Goal: Information Seeking & Learning: Learn about a topic

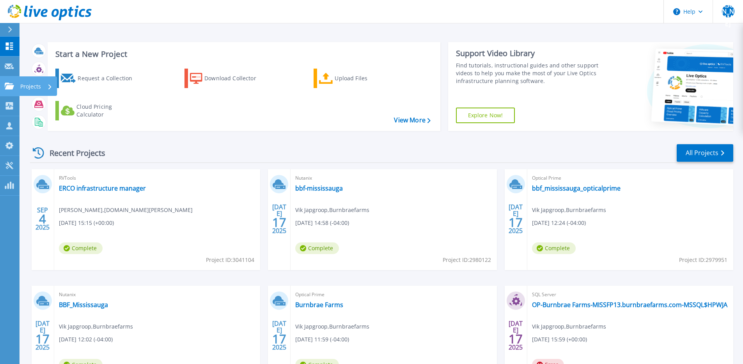
click at [14, 83] on div "Projects" at bounding box center [23, 86] width 36 height 7
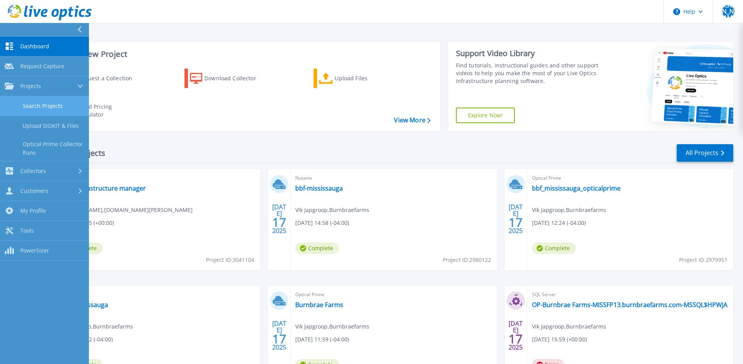
click at [55, 103] on link "Search Projects" at bounding box center [44, 106] width 89 height 20
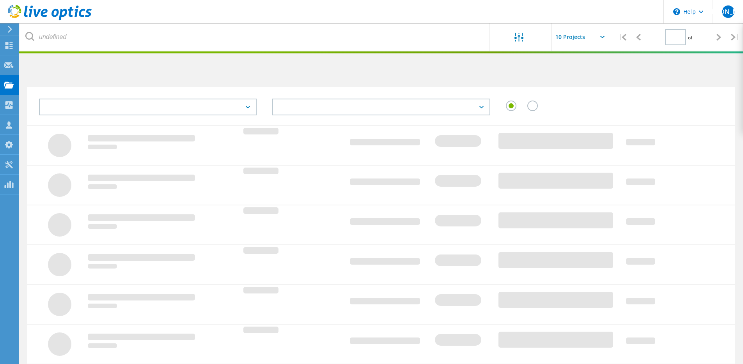
type input "1"
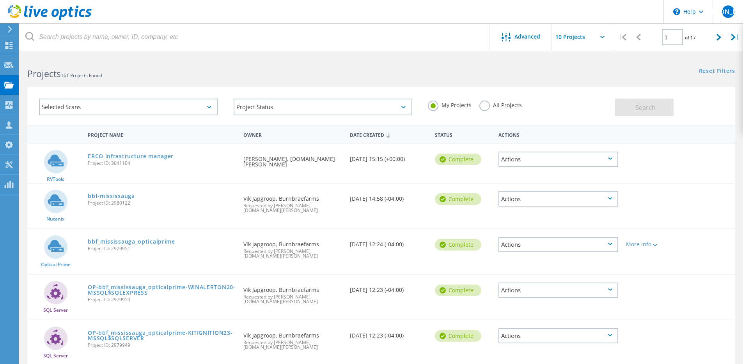
click at [502, 104] on label "All Projects" at bounding box center [501, 104] width 43 height 7
click at [0, 0] on input "All Projects" at bounding box center [0, 0] width 0 height 0
click at [617, 107] on button "Search" at bounding box center [644, 108] width 59 height 18
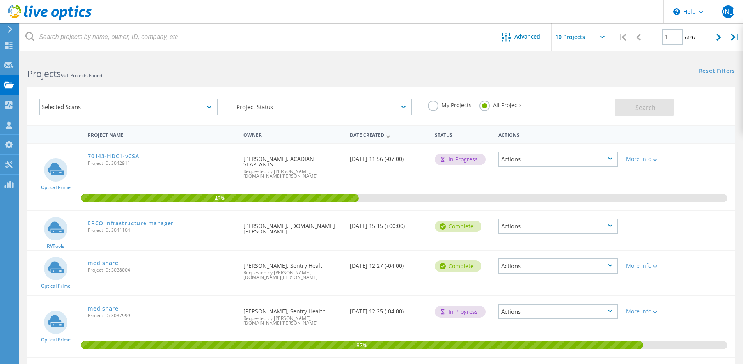
click at [105, 52] on div at bounding box center [371, 53] width 743 height 2
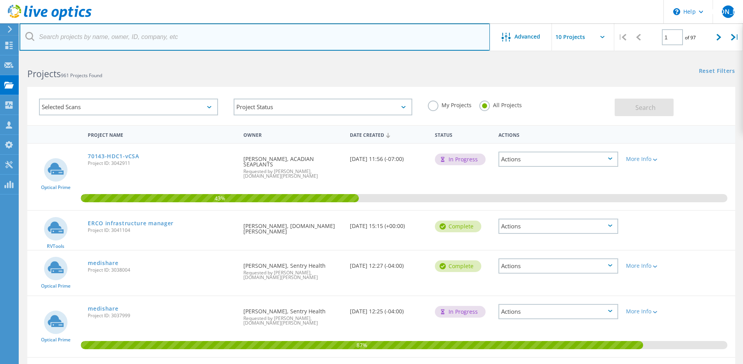
click at [107, 49] on input "text" at bounding box center [255, 36] width 471 height 27
type input "titanium"
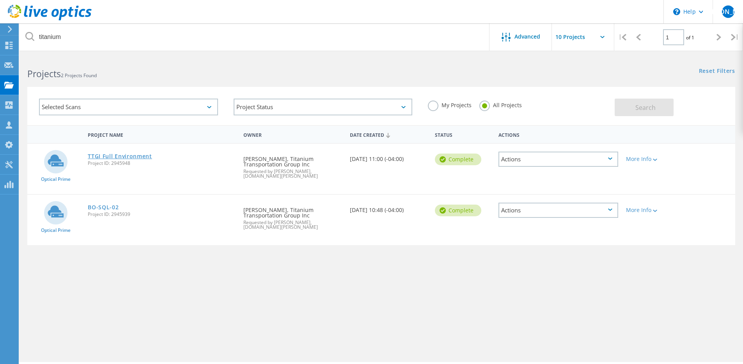
click at [128, 156] on link "TTGI Full Environment" at bounding box center [120, 156] width 64 height 5
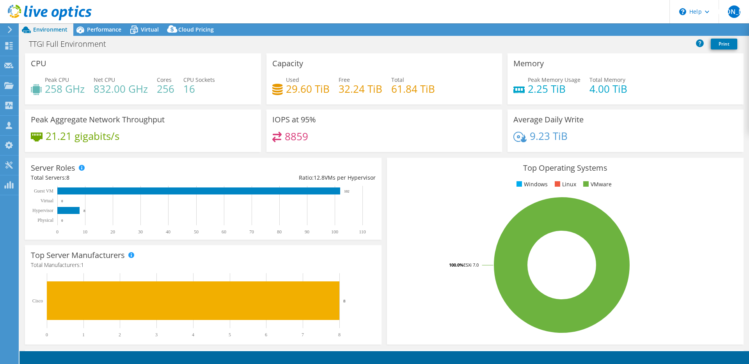
select select "USD"
select select "[GEOGRAPHIC_DATA]"
select select "CAD"
click at [107, 28] on span "Performance" at bounding box center [104, 29] width 34 height 7
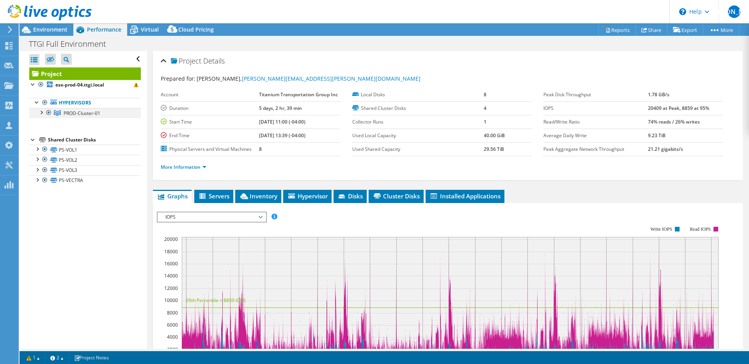
click at [44, 112] on div at bounding box center [41, 112] width 8 height 8
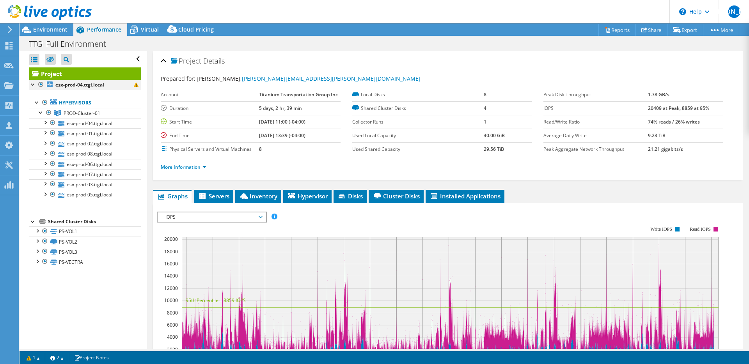
click at [34, 85] on div at bounding box center [33, 84] width 8 height 8
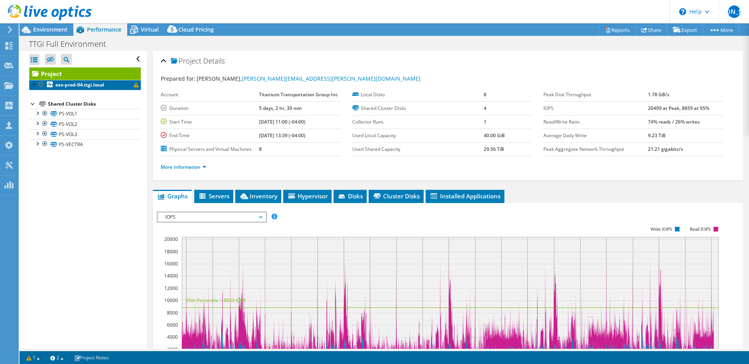
click at [30, 88] on link "esx-prod-04.ttgi.local" at bounding box center [85, 85] width 112 height 10
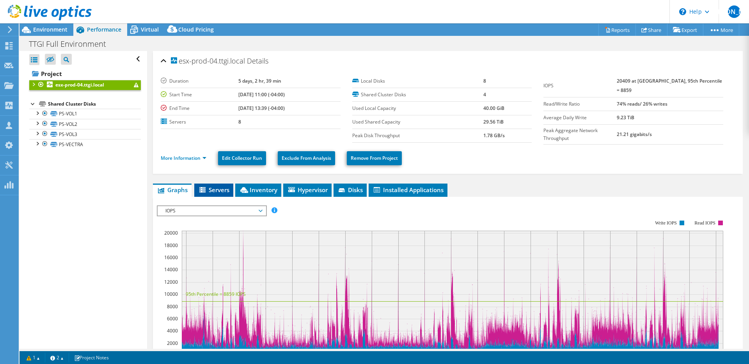
click at [210, 188] on span "Servers" at bounding box center [213, 190] width 31 height 8
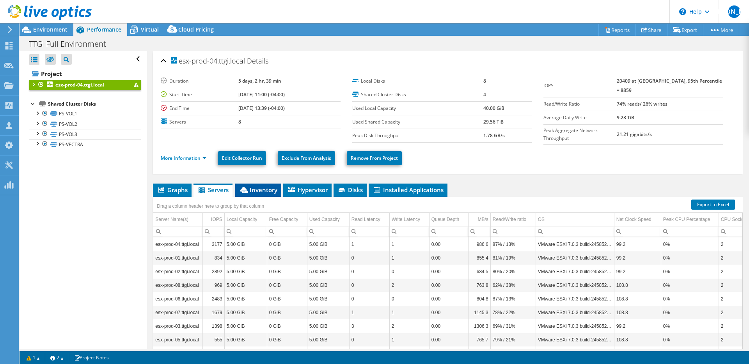
click at [274, 193] on li "Inventory" at bounding box center [258, 190] width 46 height 13
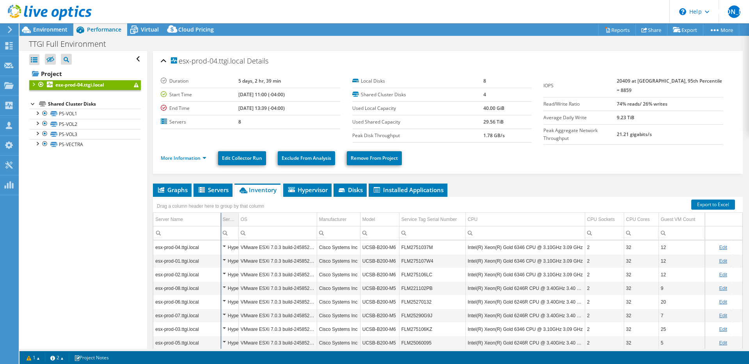
drag, startPoint x: 203, startPoint y: 215, endPoint x: 237, endPoint y: 221, distance: 35.0
click at [219, 223] on div "Drag a column header here to group by that column Server Name Server Role OS Ma…" at bounding box center [448, 280] width 590 height 166
click at [80, 112] on link "PS-VOL1" at bounding box center [85, 114] width 112 height 10
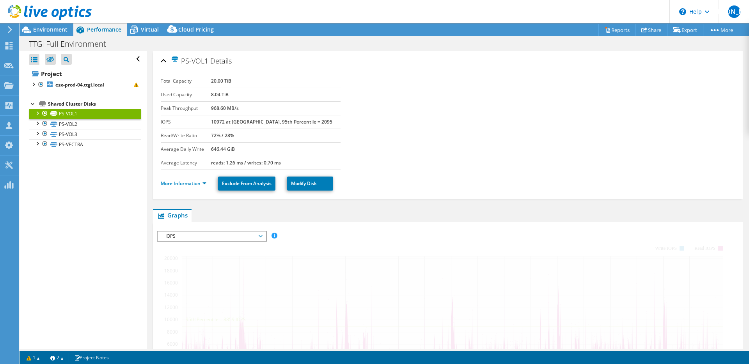
click at [75, 92] on div "Project esx-prod-04.ttgi.local Hypervisors PROD-Cluster-01 in" at bounding box center [85, 109] width 112 height 82
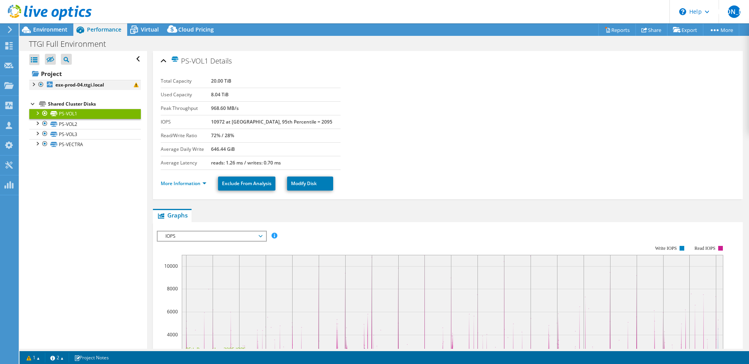
click at [32, 82] on div at bounding box center [33, 84] width 8 height 8
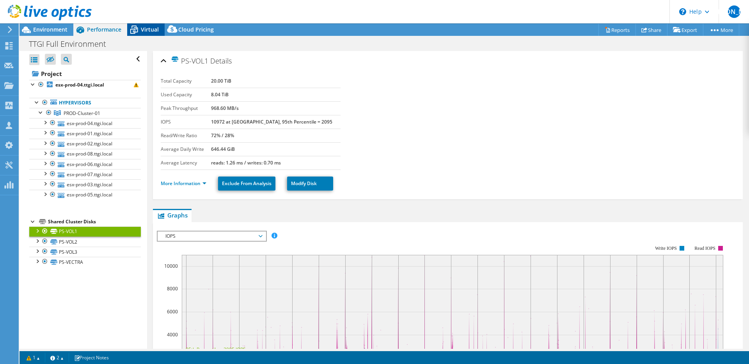
click at [153, 29] on span "Virtual" at bounding box center [150, 29] width 18 height 7
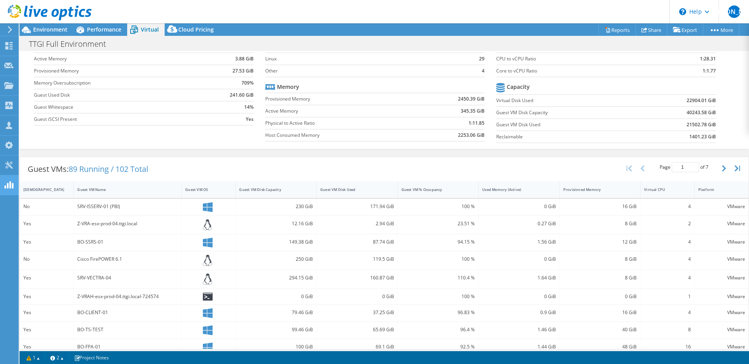
scroll to position [50, 0]
click at [116, 191] on div "Guest VM Name" at bounding box center [123, 187] width 98 height 12
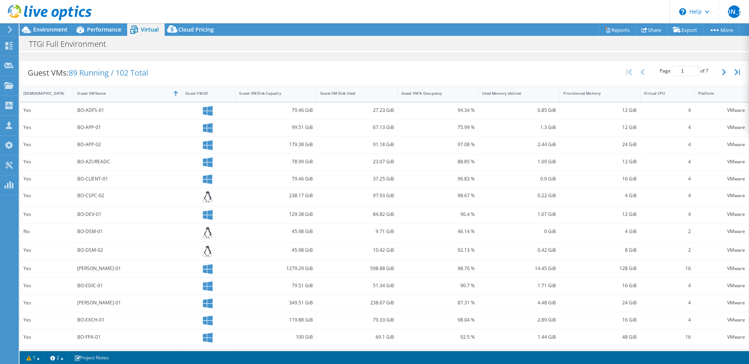
scroll to position [163, 0]
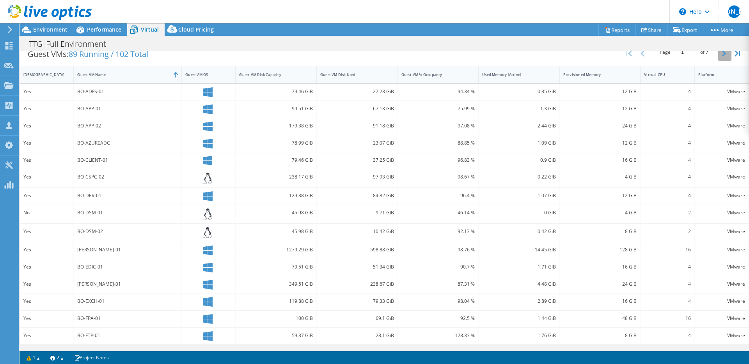
click at [718, 58] on button "button" at bounding box center [724, 53] width 13 height 15
type input "2"
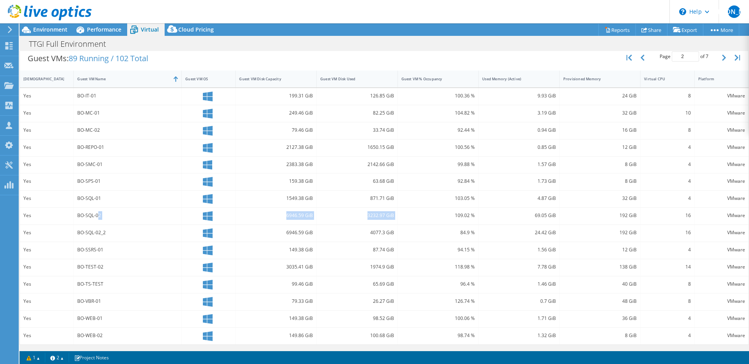
drag, startPoint x: 97, startPoint y: 216, endPoint x: 434, endPoint y: 215, distance: 336.4
click at [434, 215] on div "Yes BO-SQL-02 6946.59 GiB 3232.97 GiB 109.02 % 69.05 GiB 192 GiB 16 VMware" at bounding box center [384, 216] width 729 height 17
click at [103, 216] on div "BO-SQL-02" at bounding box center [127, 215] width 101 height 9
click at [44, 218] on div "Yes" at bounding box center [46, 215] width 46 height 9
click at [99, 26] on span "Performance" at bounding box center [104, 29] width 34 height 7
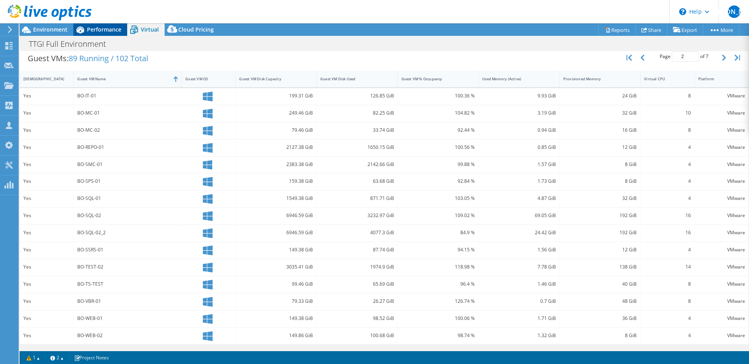
scroll to position [0, 0]
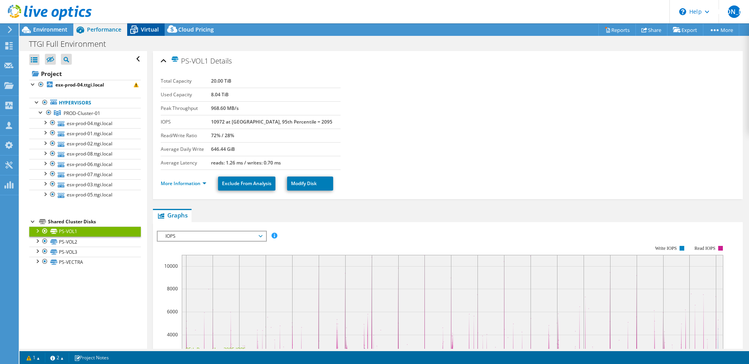
click at [149, 29] on span "Virtual" at bounding box center [150, 29] width 18 height 7
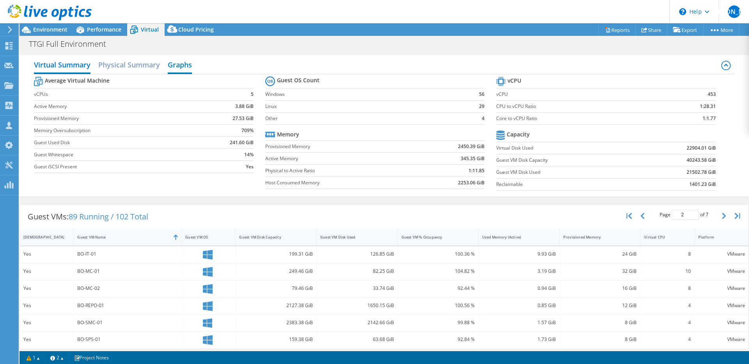
click at [192, 67] on h2 "Graphs" at bounding box center [180, 65] width 24 height 17
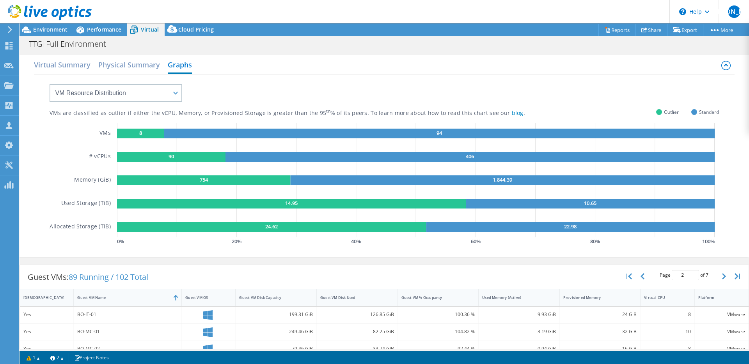
click at [162, 62] on div "Virtual Summary Physical Summary Graphs" at bounding box center [384, 66] width 700 height 18
click at [67, 68] on h2 "Virtual Summary" at bounding box center [62, 65] width 57 height 17
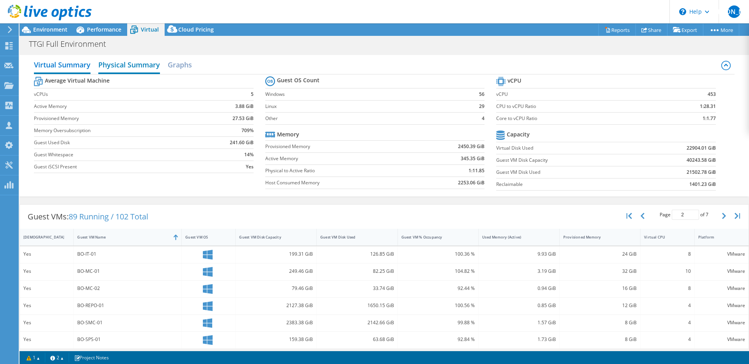
click at [130, 64] on h2 "Physical Summary" at bounding box center [129, 65] width 62 height 17
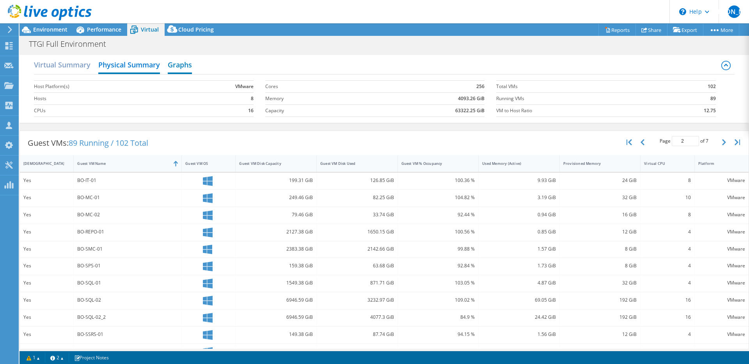
click at [169, 69] on h2 "Graphs" at bounding box center [180, 65] width 24 height 17
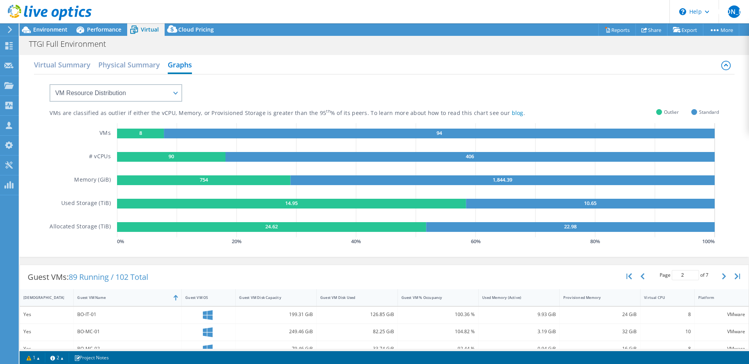
click at [128, 107] on div "VMs are classified as outlier if either the vCPU, Memory, or Provisioned Storag…" at bounding box center [384, 161] width 669 height 173
click at [132, 98] on select "VM Resource Distribution Provisioning Contrast Over Provisioning" at bounding box center [116, 93] width 133 height 18
click at [50, 84] on select "VM Resource Distribution Provisioning Contrast Over Provisioning" at bounding box center [116, 93] width 133 height 18
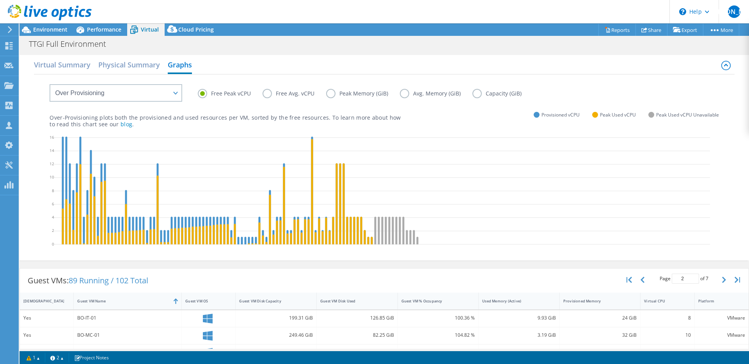
click at [307, 95] on label "Free Avg. vCPU" at bounding box center [295, 93] width 64 height 9
click at [0, 0] on input "Free Avg. vCPU" at bounding box center [0, 0] width 0 height 0
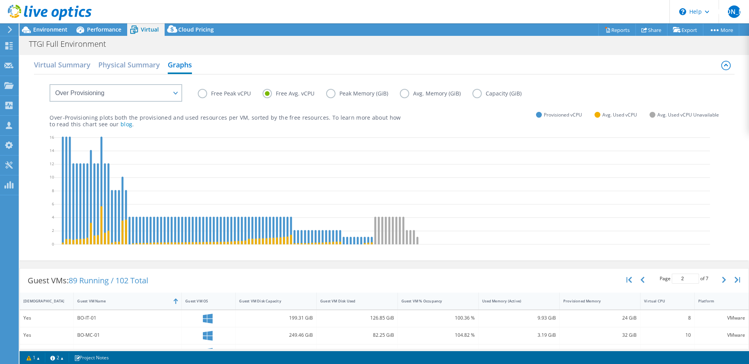
click at [368, 91] on label "Peak Memory (GiB)" at bounding box center [363, 93] width 74 height 9
click at [0, 0] on input "Peak Memory (GiB)" at bounding box center [0, 0] width 0 height 0
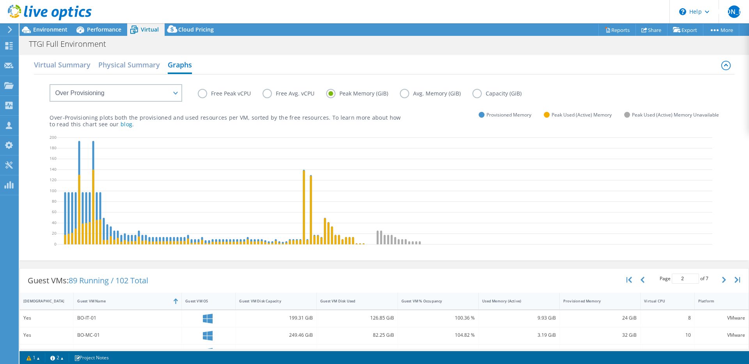
click at [215, 96] on label "Free Peak vCPU" at bounding box center [230, 93] width 65 height 9
click at [0, 0] on input "Free Peak vCPU" at bounding box center [0, 0] width 0 height 0
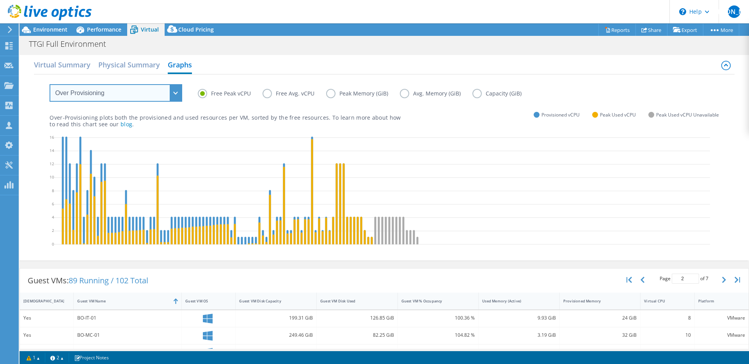
click at [157, 92] on select "VM Resource Distribution Provisioning Contrast Over Provisioning" at bounding box center [116, 93] width 133 height 18
select select "Provisioning Contrast"
click at [50, 84] on select "VM Resource Distribution Provisioning Contrast Over Provisioning" at bounding box center [116, 93] width 133 height 18
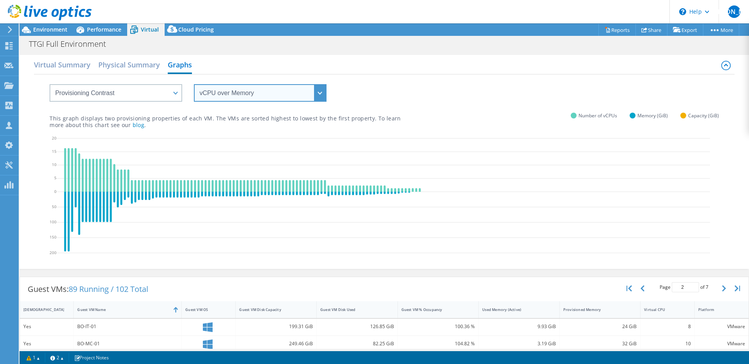
click at [285, 94] on select "vCPU over Memory vCPU over Capacity Memory over vCPU Memory over Capacity Capac…" at bounding box center [260, 93] width 133 height 18
click at [194, 84] on select "vCPU over Memory vCPU over Capacity Memory over vCPU Memory over Capacity Capac…" at bounding box center [260, 93] width 133 height 18
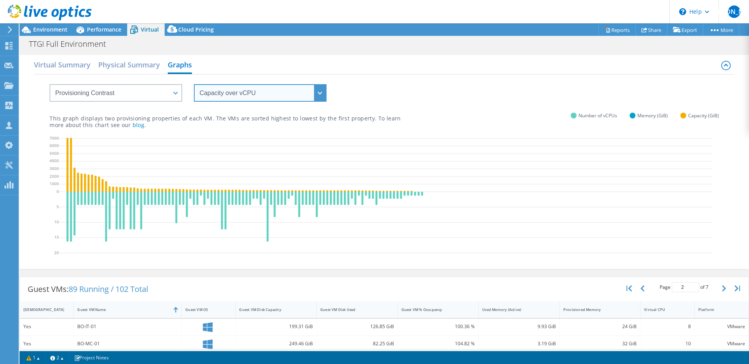
click at [250, 88] on select "vCPU over Memory vCPU over Capacity Memory over vCPU Memory over Capacity Capac…" at bounding box center [260, 93] width 133 height 18
click at [194, 84] on select "vCPU over Memory vCPU over Capacity Memory over vCPU Memory over Capacity Capac…" at bounding box center [260, 93] width 133 height 18
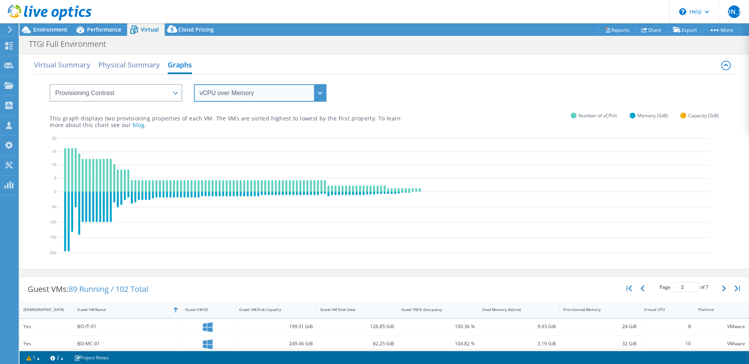
click at [309, 94] on select "vCPU over Memory vCPU over Capacity Memory over vCPU Memory over Capacity Capac…" at bounding box center [260, 93] width 133 height 18
select select "vCPU over Capacity"
click at [194, 84] on select "vCPU over Memory vCPU over Capacity Memory over vCPU Memory over Capacity Capac…" at bounding box center [260, 93] width 133 height 18
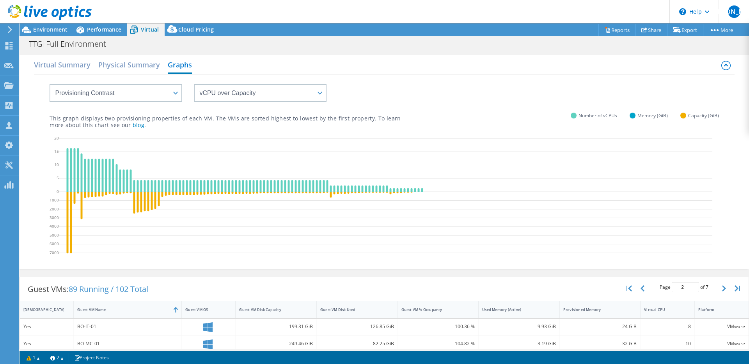
click at [419, 99] on div "vCPU over Memory vCPU over Capacity Memory over vCPU Memory over Capacity Capac…" at bounding box center [384, 88] width 669 height 27
click at [127, 83] on div "VM Resource Distribution Provisioning Contrast Over Provisioning" at bounding box center [108, 88] width 148 height 27
click at [65, 66] on h2 "Virtual Summary" at bounding box center [62, 65] width 57 height 17
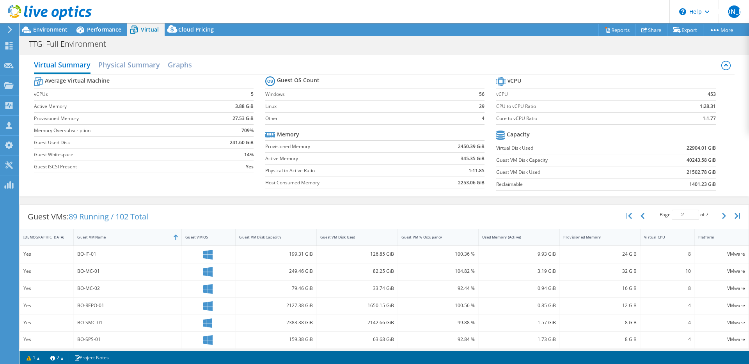
click at [200, 68] on div "Virtual Summary Physical Summary Graphs" at bounding box center [384, 66] width 700 height 18
click at [146, 61] on h2 "Physical Summary" at bounding box center [129, 65] width 62 height 17
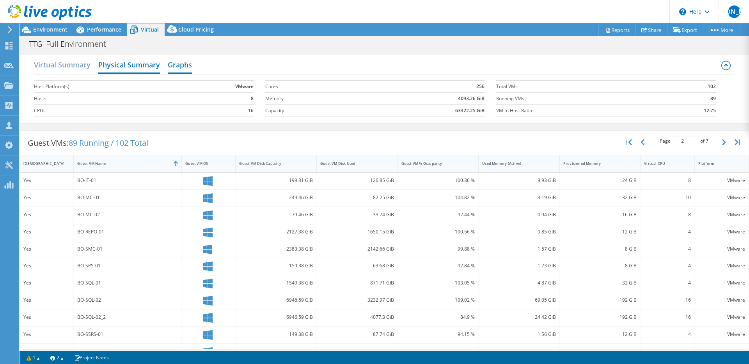
click at [182, 66] on h2 "Graphs" at bounding box center [180, 65] width 24 height 17
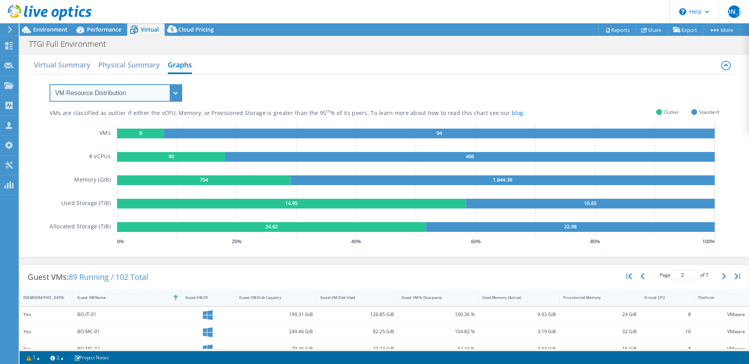
click at [167, 89] on select "VM Resource Distribution Provisioning Contrast Over Provisioning" at bounding box center [116, 93] width 133 height 18
select select "Provisioning Contrast"
click at [50, 84] on select "VM Resource Distribution Provisioning Contrast Over Provisioning" at bounding box center [116, 93] width 133 height 18
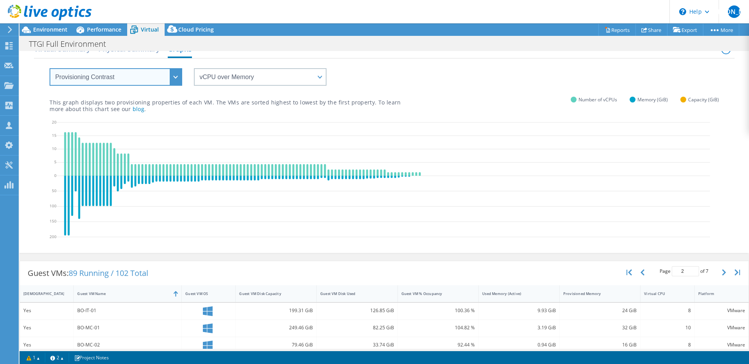
scroll to position [20, 0]
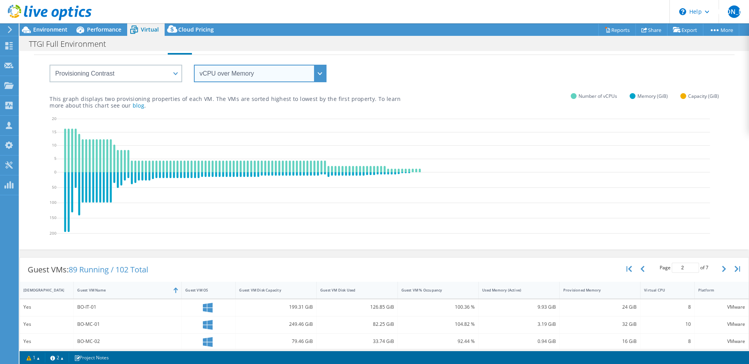
click at [249, 70] on select "vCPU over Memory vCPU over Capacity Memory over vCPU Memory over Capacity Capac…" at bounding box center [260, 74] width 133 height 18
select select "vCPU over Capacity"
click at [194, 65] on select "vCPU over Memory vCPU over Capacity Memory over vCPU Memory over Capacity Capac…" at bounding box center [260, 74] width 133 height 18
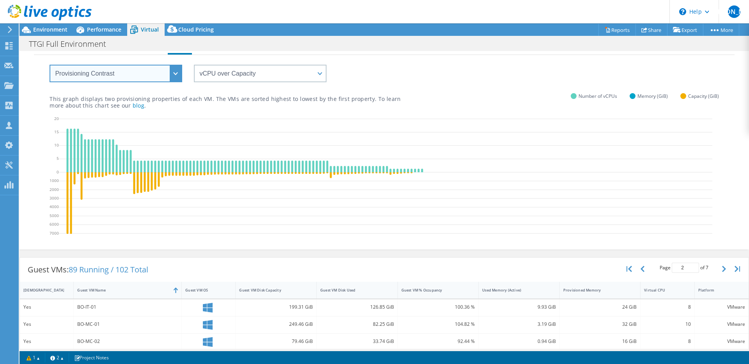
click at [78, 77] on select "VM Resource Distribution Provisioning Contrast Over Provisioning" at bounding box center [116, 74] width 133 height 18
select select "Over Provisioning"
click at [50, 65] on select "VM Resource Distribution Provisioning Contrast Over Provisioning" at bounding box center [116, 74] width 133 height 18
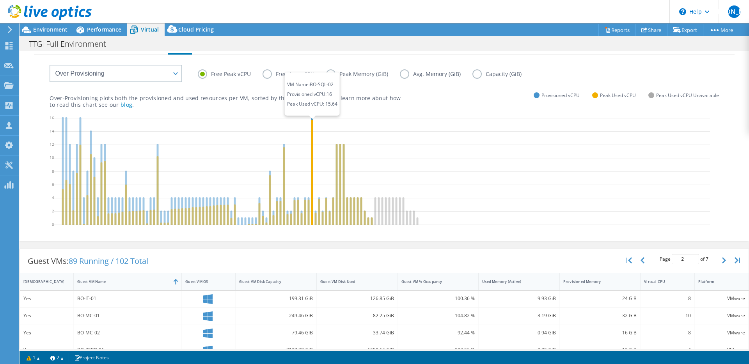
click at [312, 132] on icon at bounding box center [312, 171] width 2 height 105
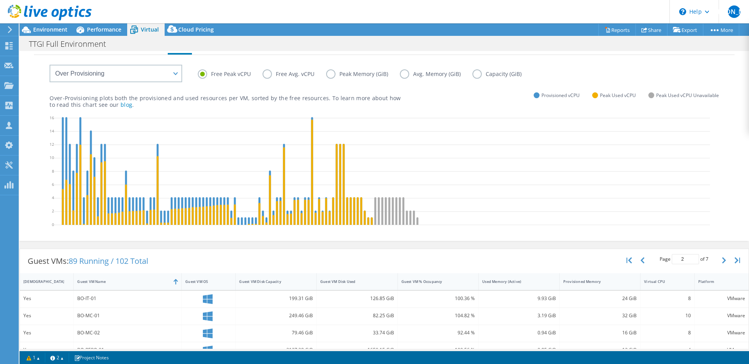
click at [65, 26] on div at bounding box center [46, 13] width 92 height 26
click at [51, 28] on span "Environment" at bounding box center [50, 29] width 34 height 7
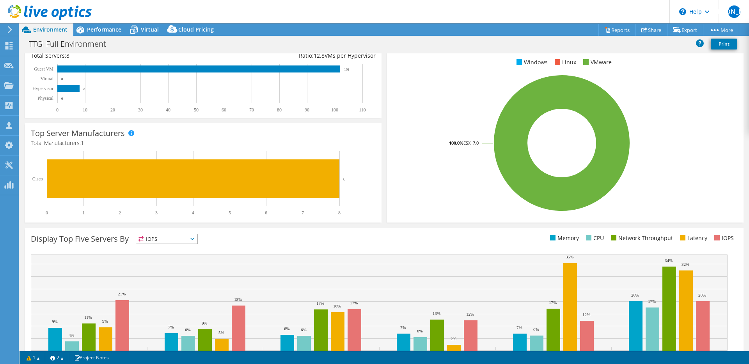
scroll to position [156, 0]
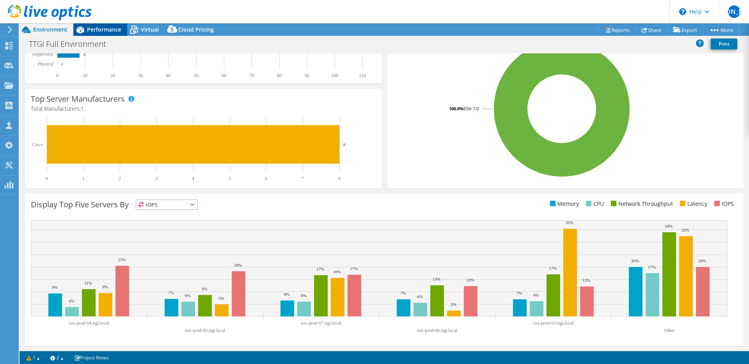
click at [94, 32] on span "Performance" at bounding box center [104, 29] width 34 height 7
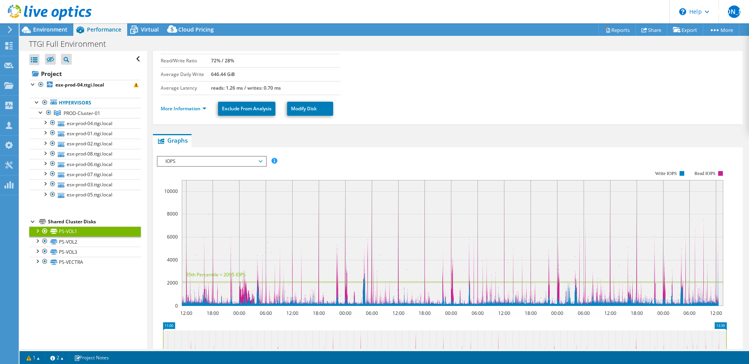
scroll to position [75, 0]
click at [84, 111] on span "PROD-Cluster-01" at bounding box center [82, 113] width 37 height 7
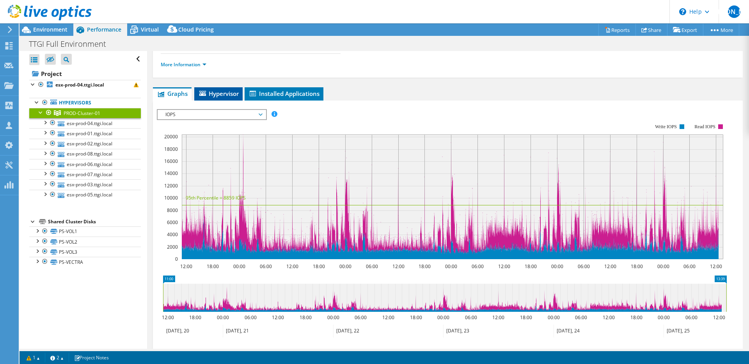
click at [231, 90] on span "Hypervisor" at bounding box center [218, 94] width 41 height 8
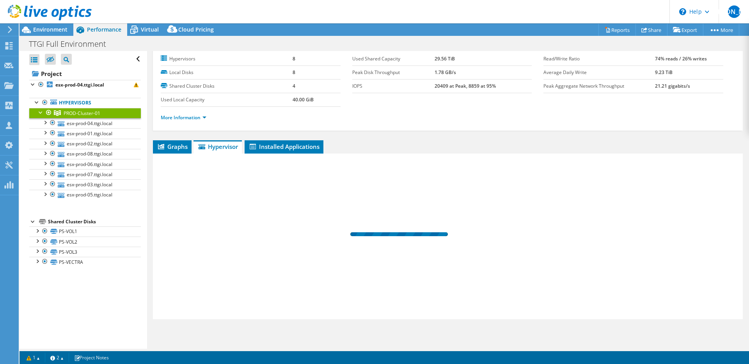
scroll to position [22, 0]
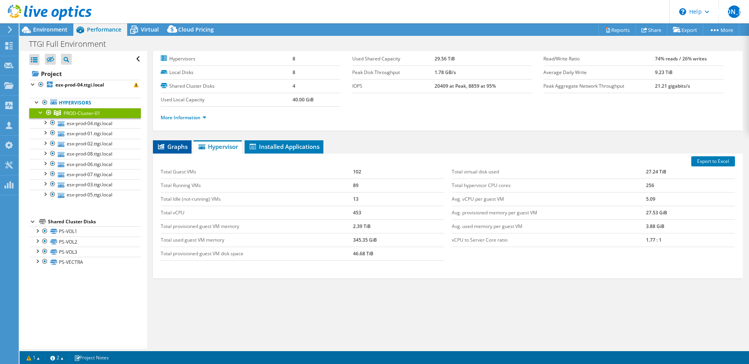
click at [180, 149] on span "Graphs" at bounding box center [172, 147] width 31 height 8
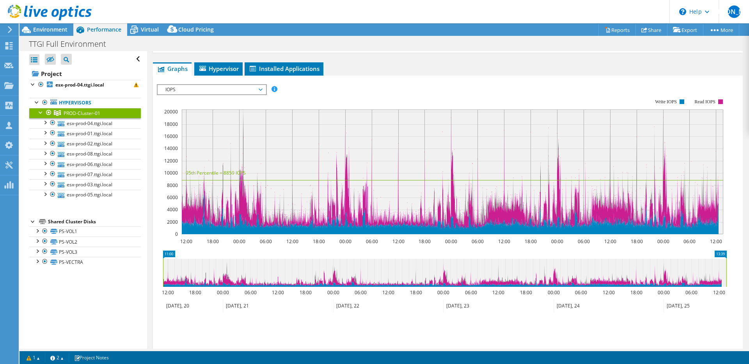
scroll to position [98, 0]
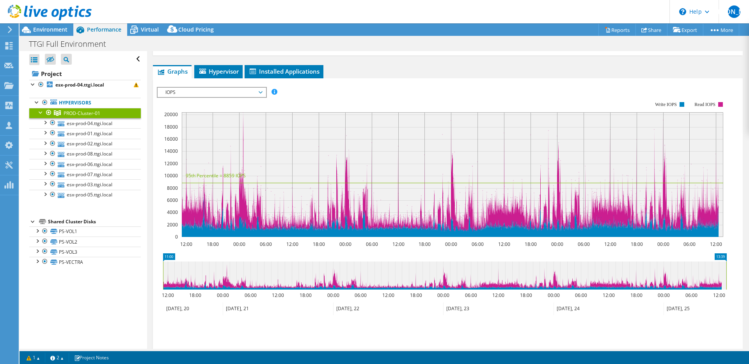
click at [242, 96] on span "IOPS" at bounding box center [212, 92] width 100 height 9
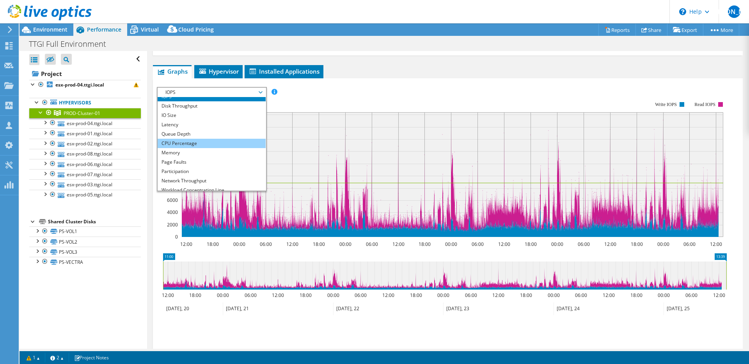
scroll to position [4, 0]
click at [235, 144] on li "CPU Percentage" at bounding box center [212, 144] width 108 height 9
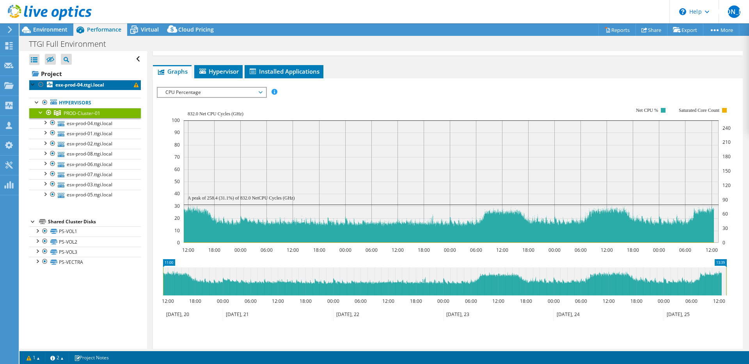
click at [130, 87] on link "esx-prod-04.ttgi.local" at bounding box center [85, 85] width 112 height 10
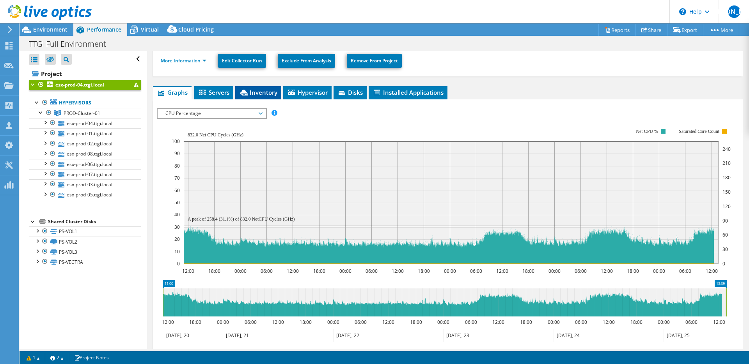
click at [264, 91] on span "Inventory" at bounding box center [258, 93] width 38 height 8
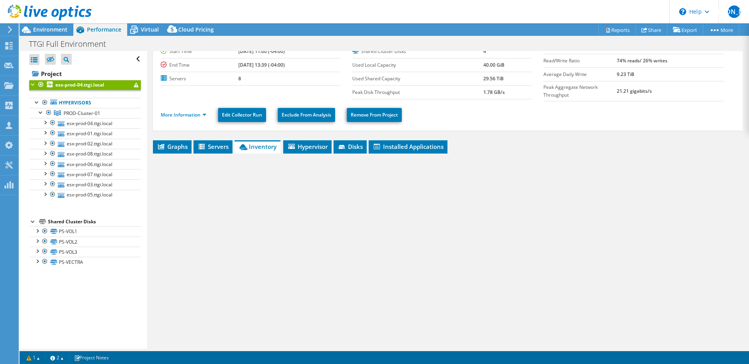
scroll to position [41, 0]
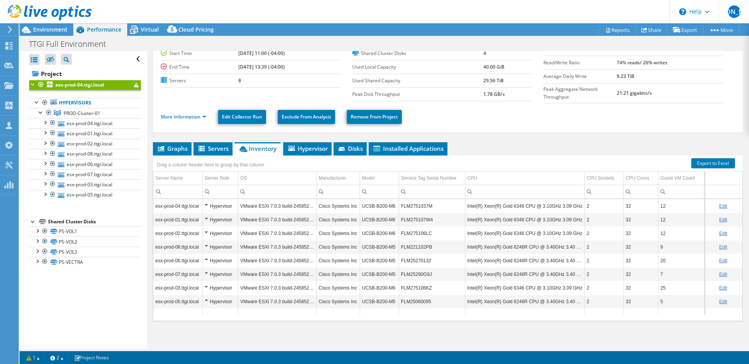
click at [207, 205] on div "Hypervisor" at bounding box center [220, 206] width 31 height 9
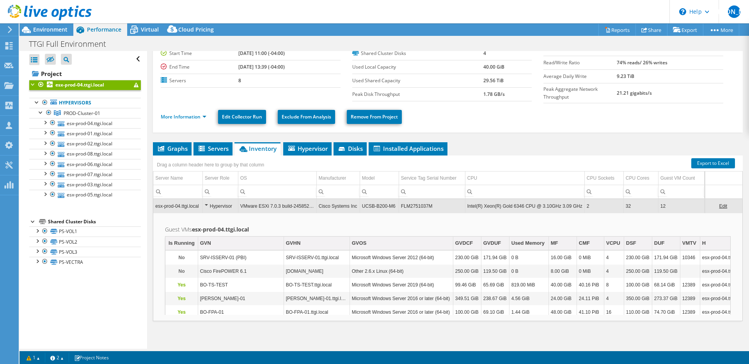
scroll to position [0, 0]
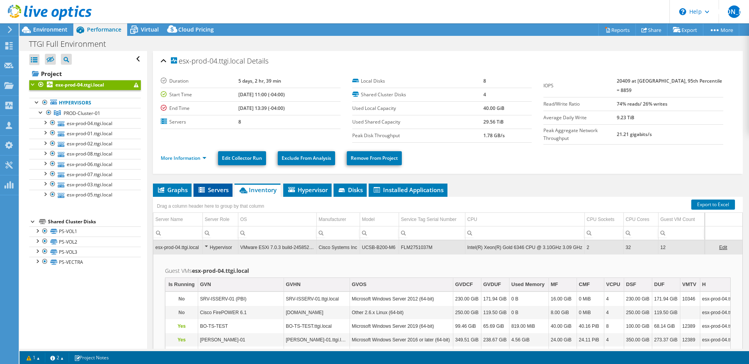
click at [214, 186] on span "Servers" at bounding box center [212, 190] width 31 height 8
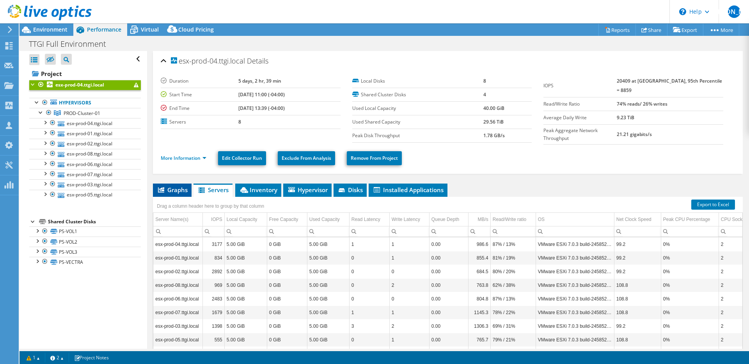
click at [187, 194] on li "Graphs" at bounding box center [172, 190] width 39 height 13
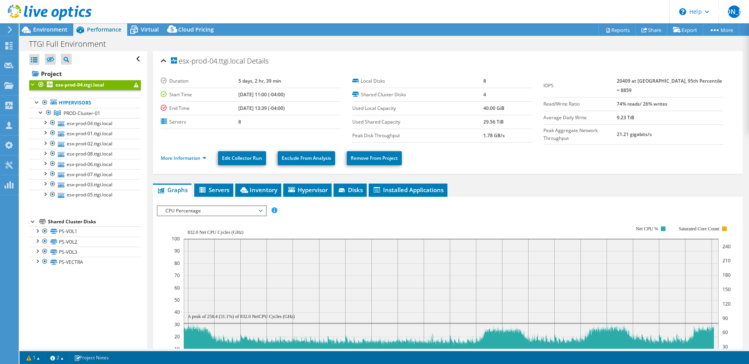
click at [217, 208] on span "CPU Percentage" at bounding box center [212, 210] width 100 height 9
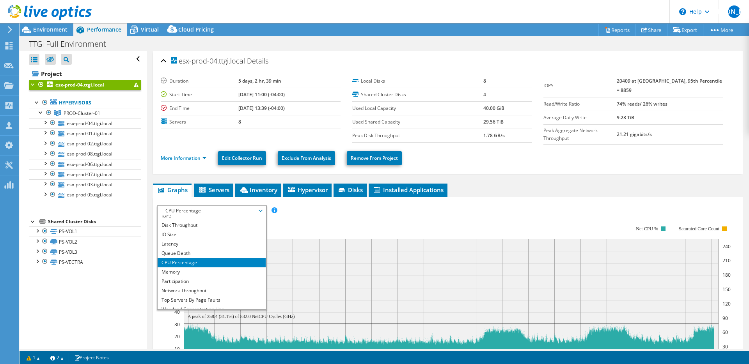
click at [217, 208] on span "CPU Percentage" at bounding box center [212, 210] width 100 height 9
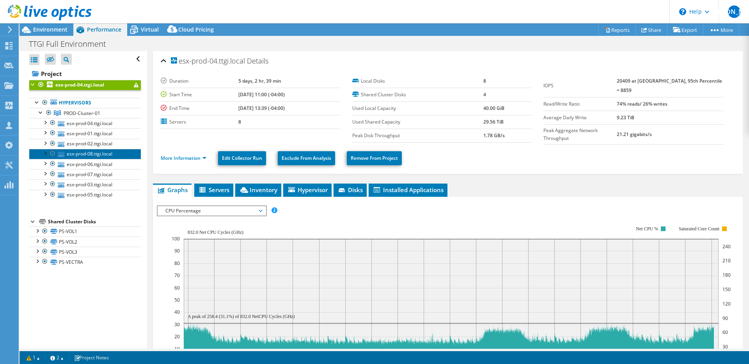
click at [101, 153] on link "esx-prod-08.ttgi.local" at bounding box center [85, 154] width 112 height 10
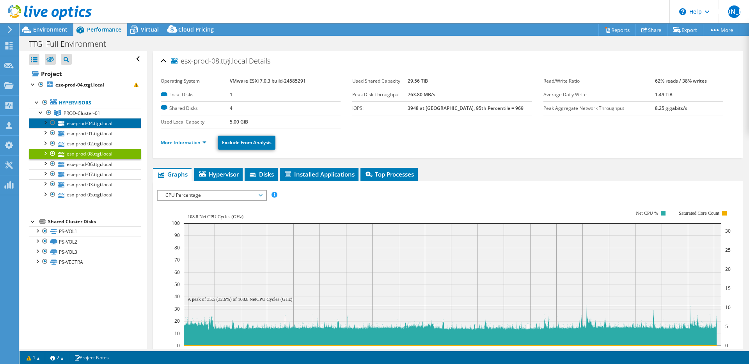
click at [98, 123] on link "esx-prod-04.ttgi.local" at bounding box center [85, 123] width 112 height 10
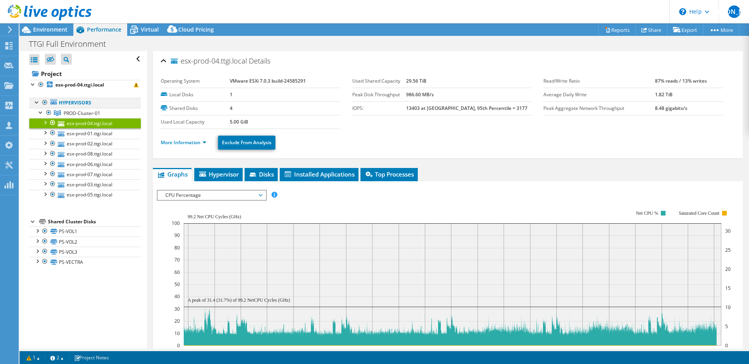
click at [46, 105] on div at bounding box center [45, 102] width 8 height 9
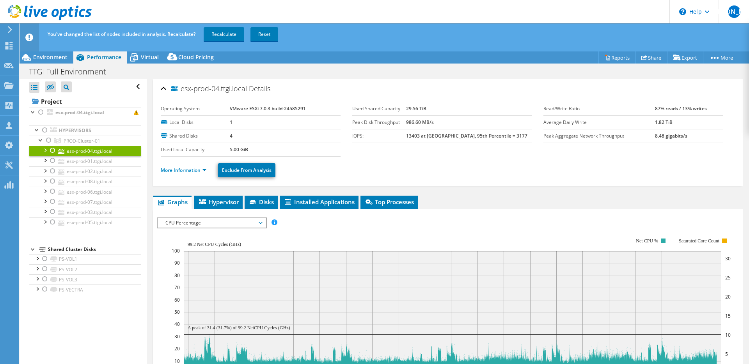
click at [54, 150] on div at bounding box center [53, 150] width 8 height 9
click at [226, 34] on link "Recalculate" at bounding box center [224, 34] width 41 height 14
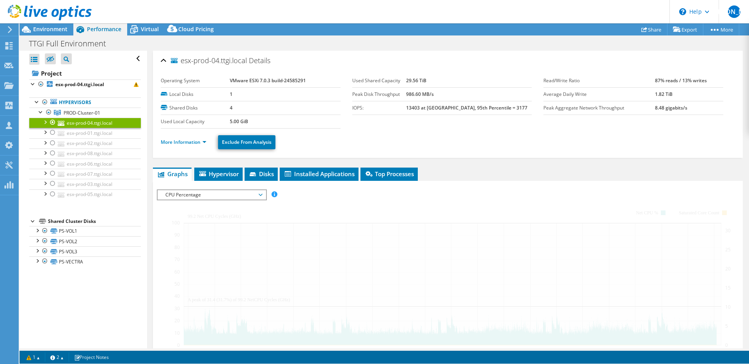
type input "1"
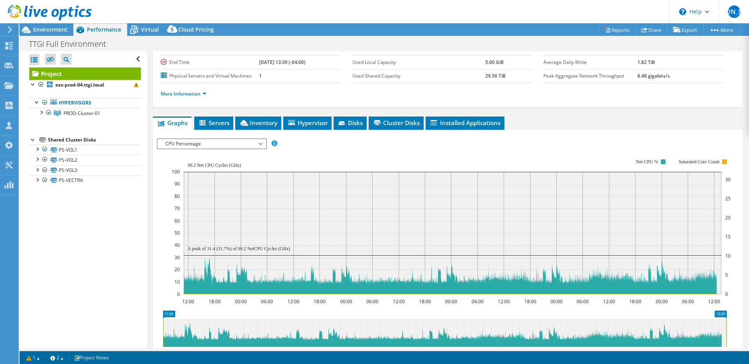
scroll to position [108, 0]
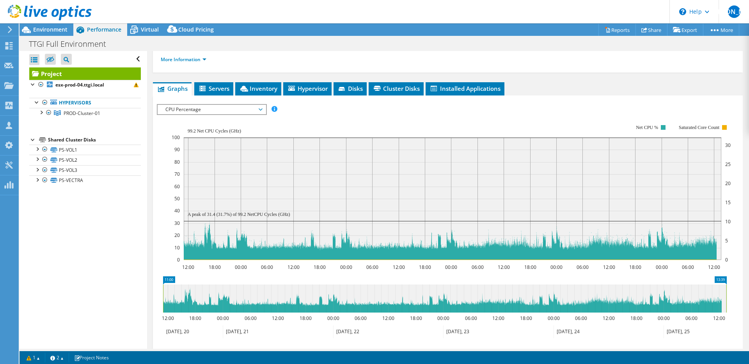
click at [221, 109] on span "CPU Percentage" at bounding box center [212, 109] width 100 height 9
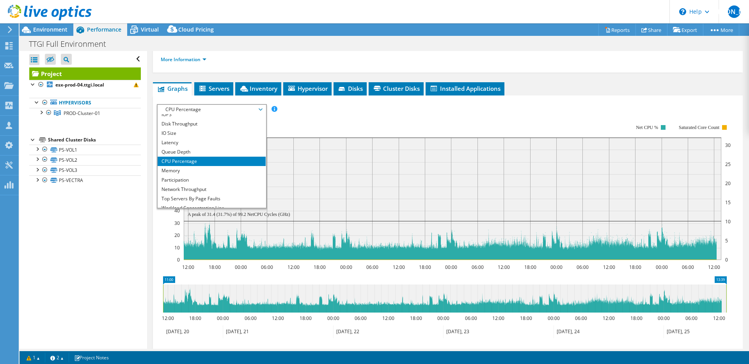
click at [297, 115] on rect at bounding box center [451, 193] width 559 height 156
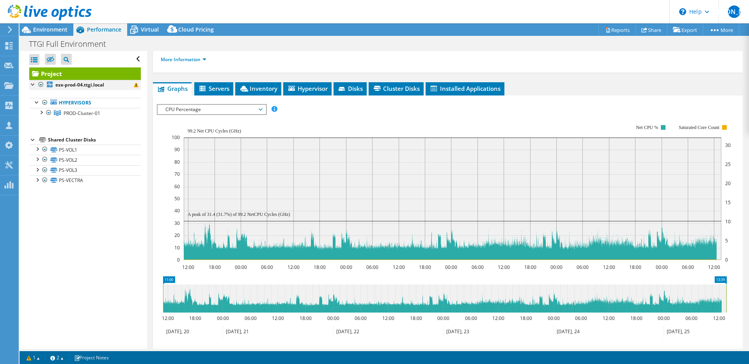
click at [30, 84] on div at bounding box center [33, 84] width 8 height 8
click at [52, 28] on span "Environment" at bounding box center [50, 29] width 34 height 7
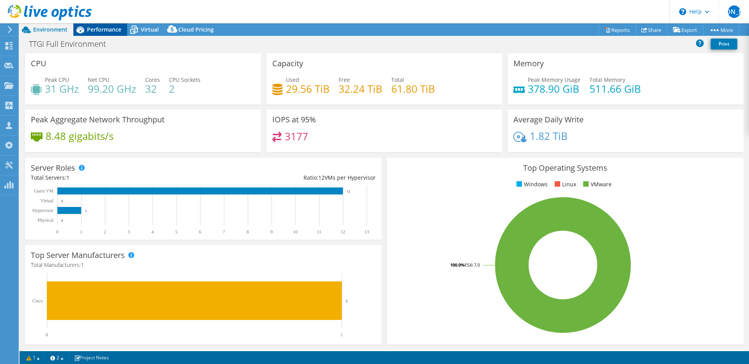
click at [116, 29] on span "Performance" at bounding box center [104, 29] width 34 height 7
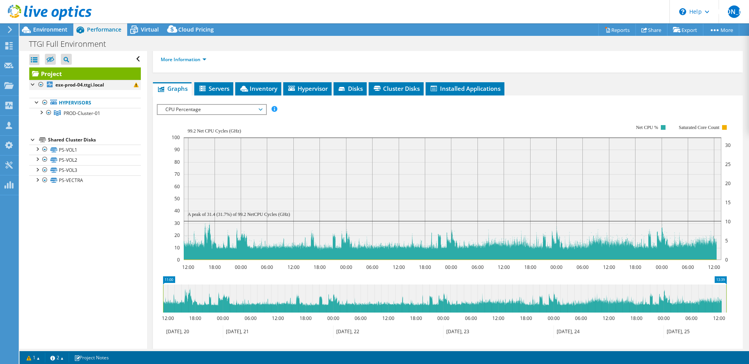
click at [35, 84] on div at bounding box center [33, 84] width 8 height 8
click at [39, 104] on div at bounding box center [37, 102] width 8 height 8
click at [36, 103] on div at bounding box center [37, 102] width 8 height 8
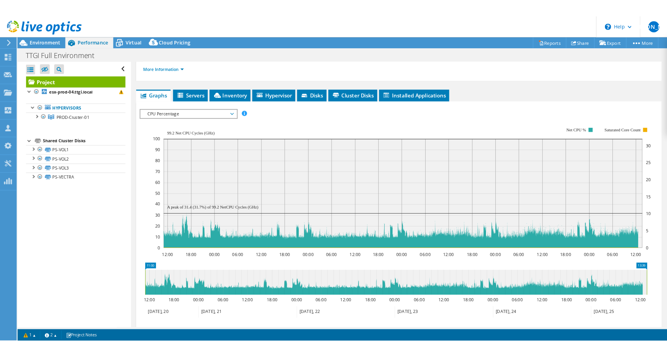
scroll to position [4, 0]
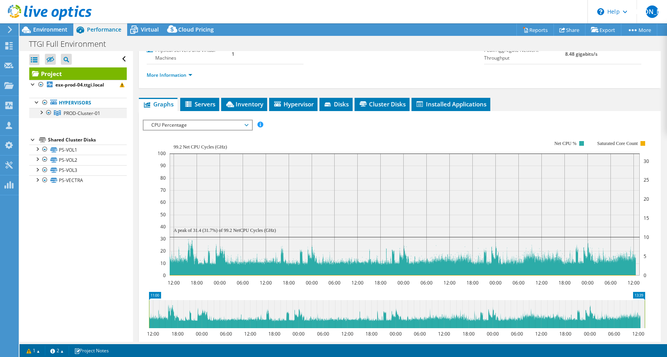
click at [41, 114] on div at bounding box center [41, 112] width 8 height 8
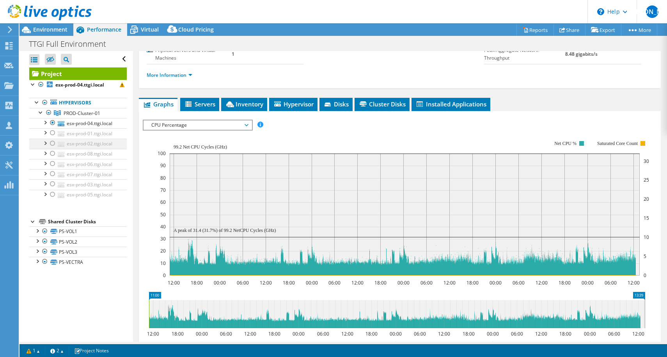
drag, startPoint x: 50, startPoint y: 137, endPoint x: 48, endPoint y: 153, distance: 16.2
click at [50, 138] on div at bounding box center [53, 132] width 8 height 9
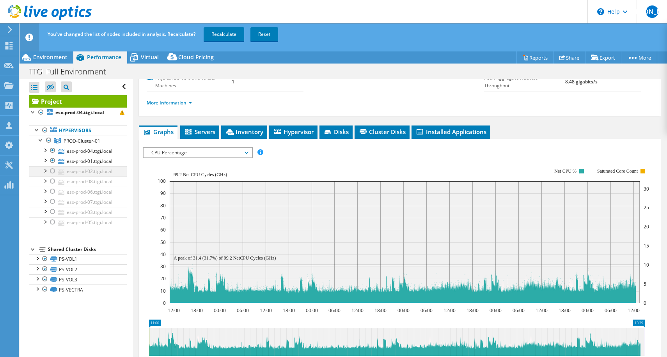
click at [54, 176] on div at bounding box center [53, 171] width 8 height 9
click at [52, 186] on div at bounding box center [53, 181] width 8 height 9
drag, startPoint x: 55, startPoint y: 222, endPoint x: 55, endPoint y: 243, distance: 21.9
click at [55, 196] on div at bounding box center [53, 191] width 8 height 9
click at [53, 207] on link "esx-prod-07.ttgi.local" at bounding box center [78, 202] width 98 height 10
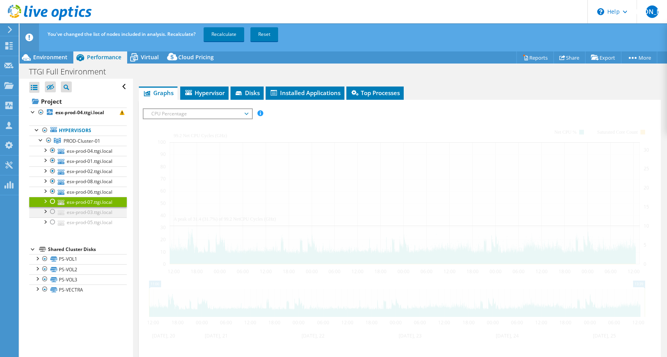
click at [55, 217] on div at bounding box center [53, 211] width 8 height 9
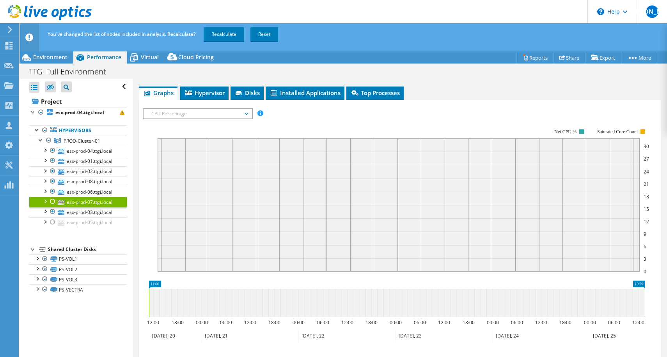
drag, startPoint x: 52, startPoint y: 270, endPoint x: 58, endPoint y: 244, distance: 26.9
click at [52, 227] on div at bounding box center [53, 222] width 8 height 9
click at [54, 206] on div at bounding box center [53, 201] width 8 height 9
click at [248, 34] on span "Recalculate Reset" at bounding box center [241, 34] width 81 height 7
click at [234, 36] on link "Recalculate" at bounding box center [224, 34] width 41 height 14
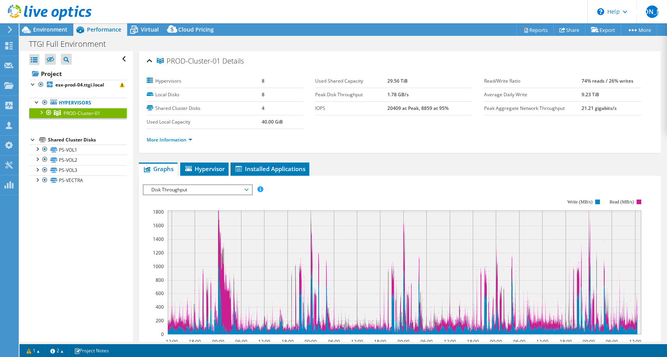
select select "Over Provisioning"
select select "[GEOGRAPHIC_DATA]"
select select "CAD"
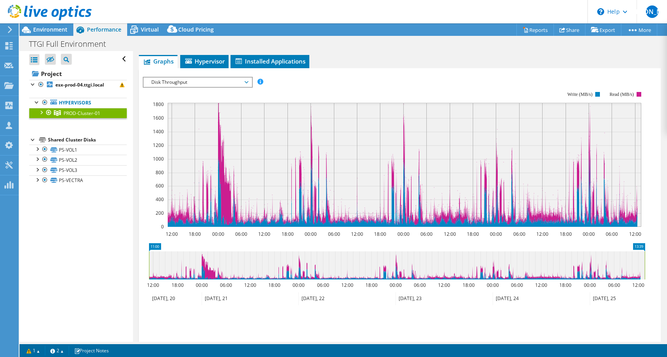
click at [208, 79] on span "Disk Throughput" at bounding box center [197, 82] width 100 height 9
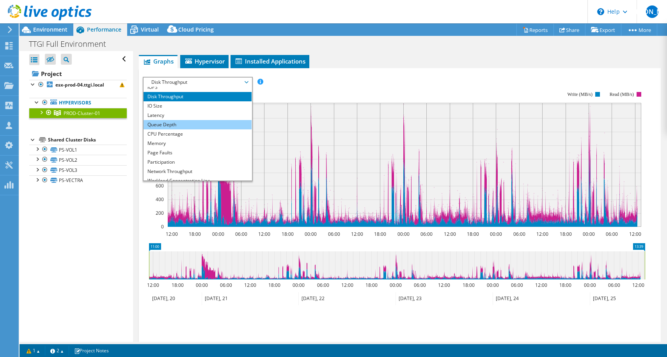
click at [208, 121] on li "Queue Depth" at bounding box center [198, 124] width 108 height 9
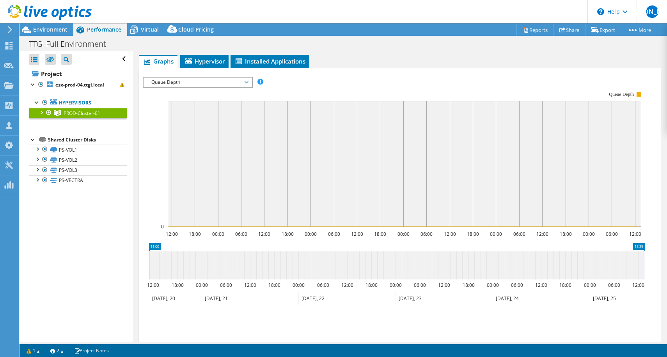
click at [228, 82] on span "Queue Depth" at bounding box center [197, 82] width 100 height 9
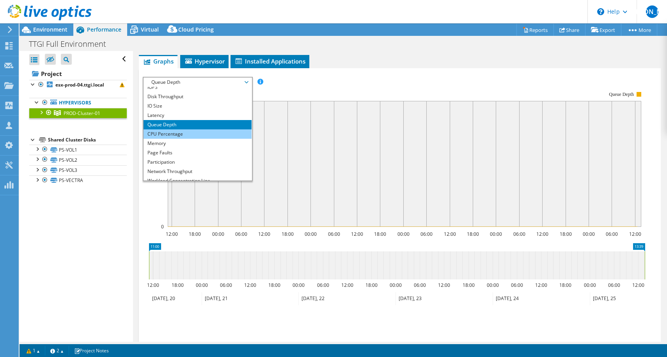
click at [216, 132] on li "CPU Percentage" at bounding box center [198, 134] width 108 height 9
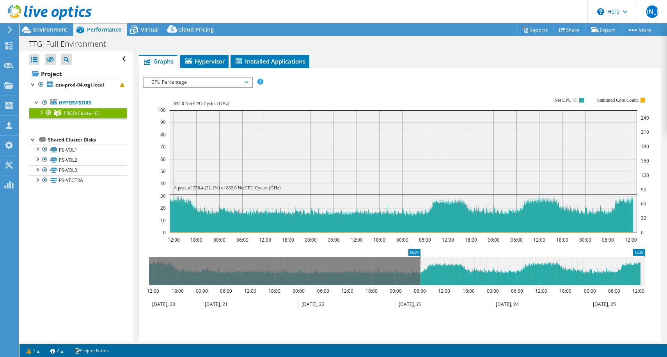
drag, startPoint x: 163, startPoint y: 252, endPoint x: 546, endPoint y: 255, distance: 383.6
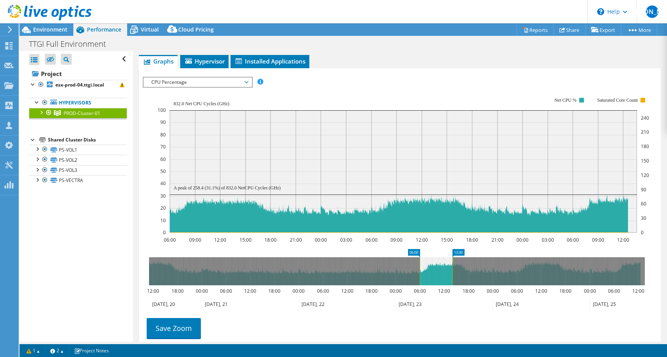
drag, startPoint x: 622, startPoint y: 252, endPoint x: 447, endPoint y: 252, distance: 175.2
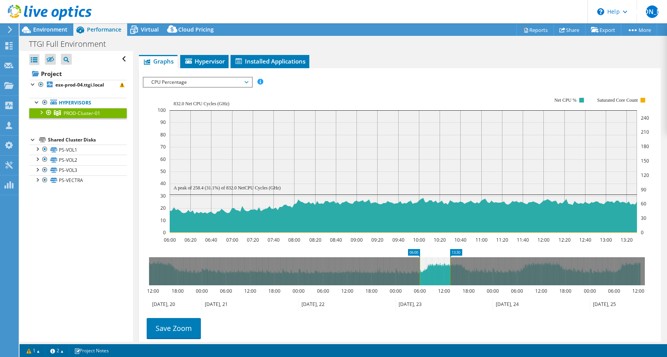
click at [200, 80] on span "CPU Percentage" at bounding box center [197, 82] width 100 height 9
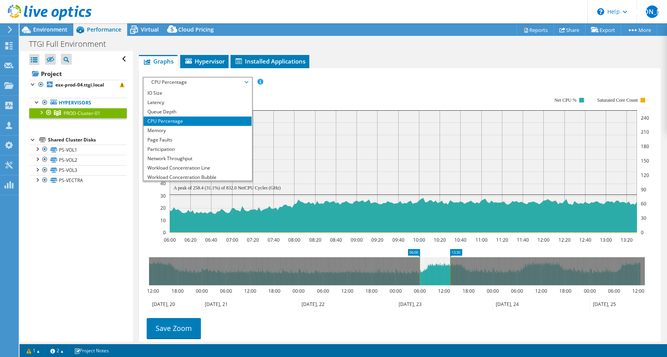
scroll to position [28, 0]
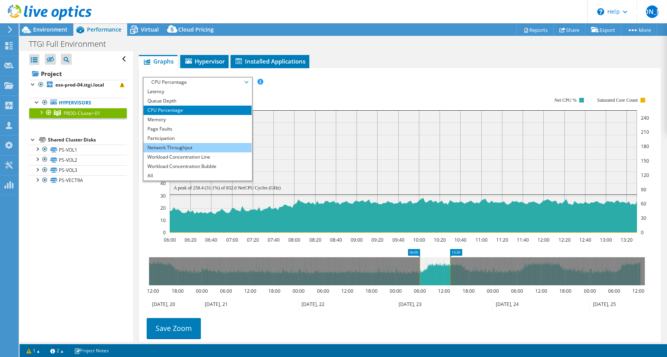
click at [207, 147] on li "Network Throughput" at bounding box center [198, 147] width 108 height 9
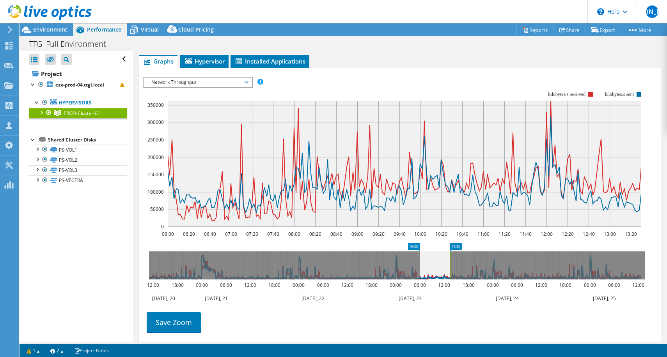
click at [211, 81] on span "Network Throughput" at bounding box center [197, 82] width 100 height 9
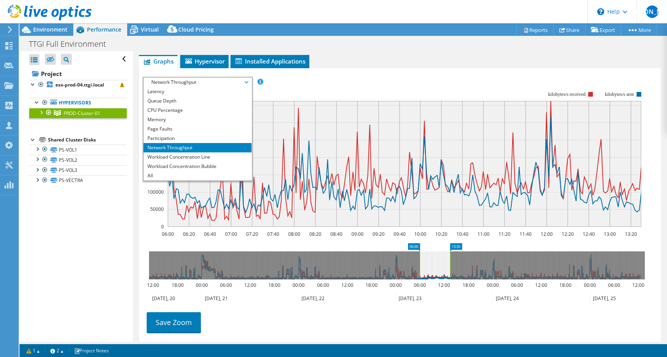
click at [211, 81] on span "Network Throughput" at bounding box center [197, 82] width 100 height 9
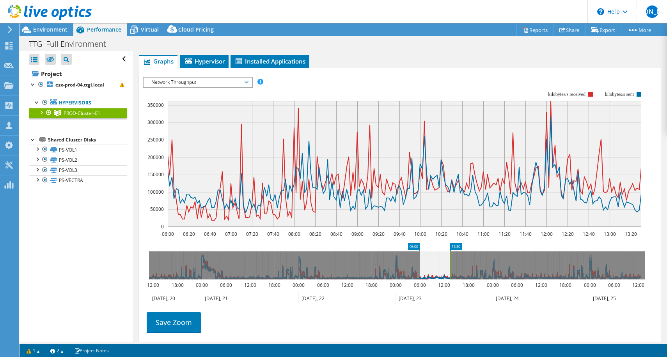
click at [352, 86] on rect at bounding box center [394, 160] width 503 height 156
click at [227, 60] on li "Hypervisor" at bounding box center [204, 61] width 48 height 13
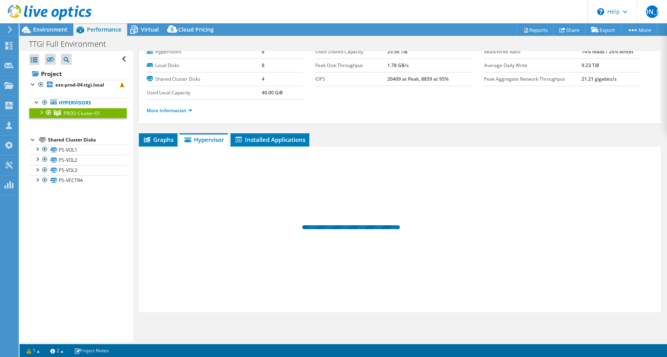
scroll to position [29, 0]
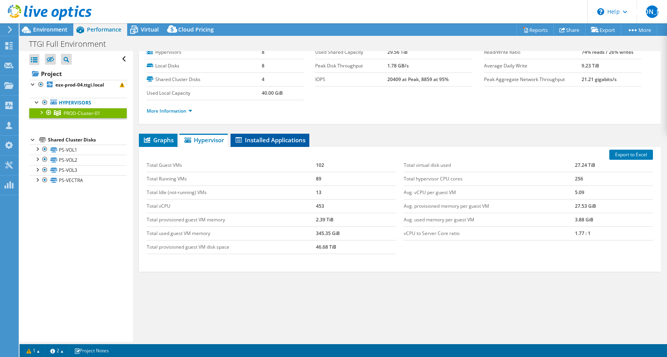
click at [256, 145] on li "Installed Applications" at bounding box center [270, 140] width 79 height 13
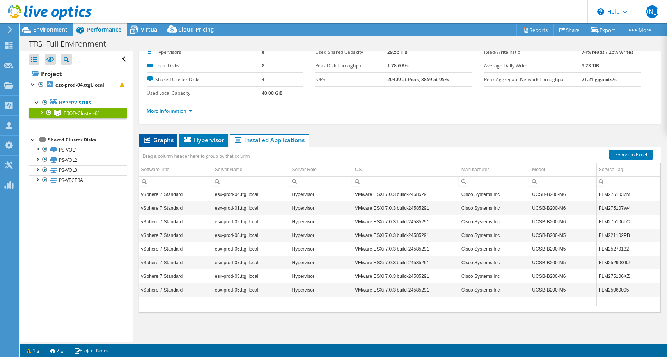
click at [156, 142] on span "Graphs" at bounding box center [158, 140] width 31 height 8
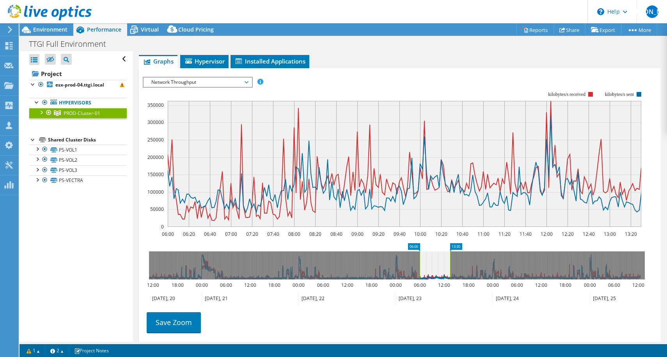
scroll to position [0, 0]
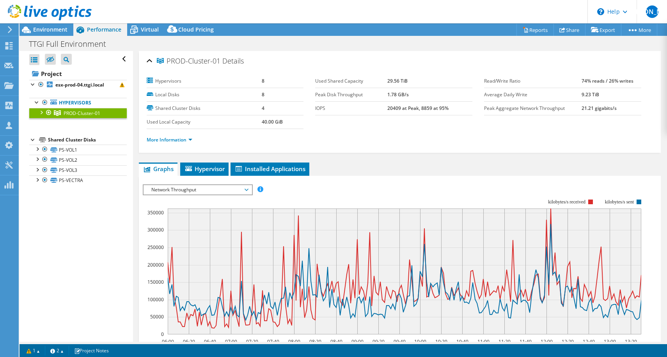
click at [238, 185] on span "Network Throughput" at bounding box center [197, 189] width 100 height 9
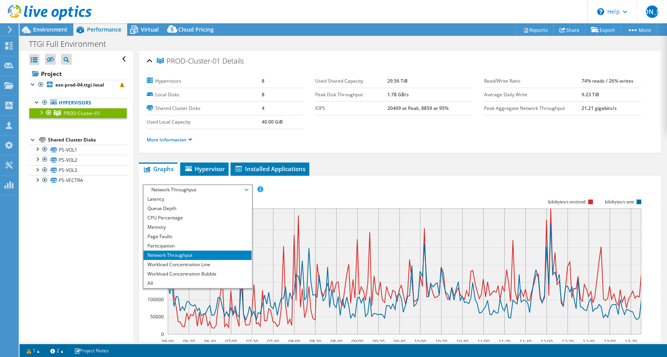
scroll to position [28, 0]
click at [196, 242] on li "Participation" at bounding box center [198, 246] width 108 height 9
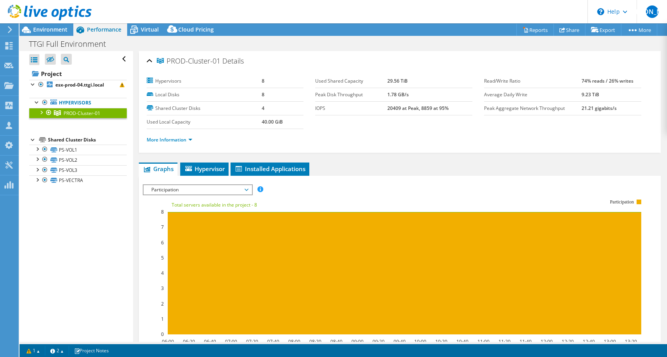
click at [218, 189] on span "Participation" at bounding box center [197, 189] width 100 height 9
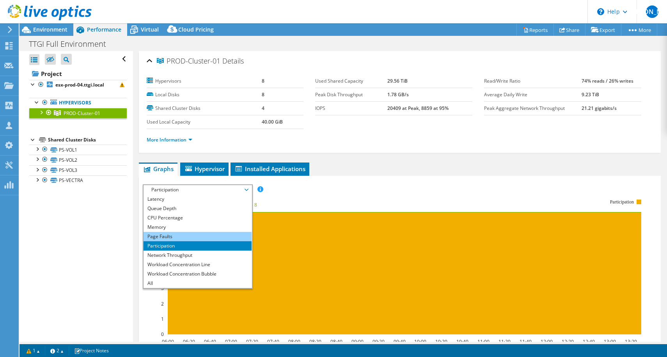
click at [210, 235] on li "Page Faults" at bounding box center [198, 236] width 108 height 9
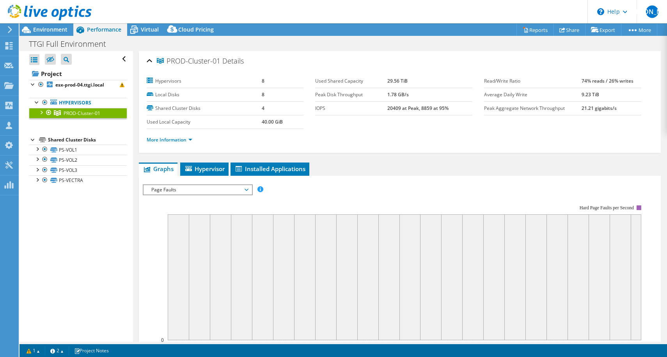
click at [250, 190] on span "Page Faults" at bounding box center [198, 189] width 108 height 9
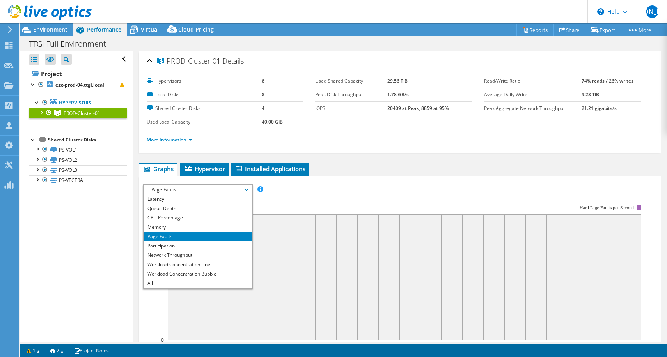
scroll to position [0, 0]
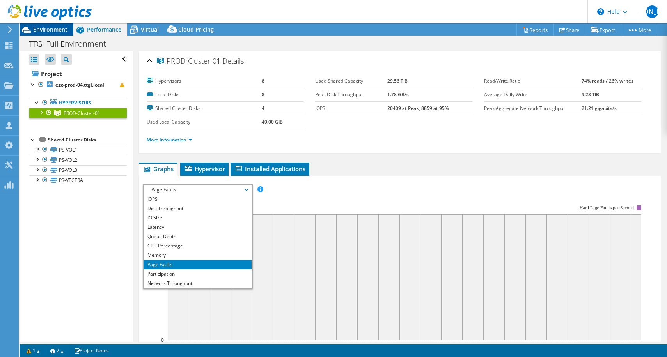
click at [60, 35] on div "Environment" at bounding box center [47, 29] width 54 height 12
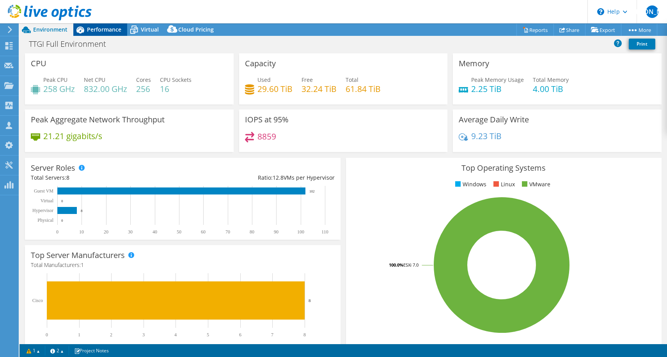
click at [110, 24] on div "Performance" at bounding box center [100, 29] width 54 height 12
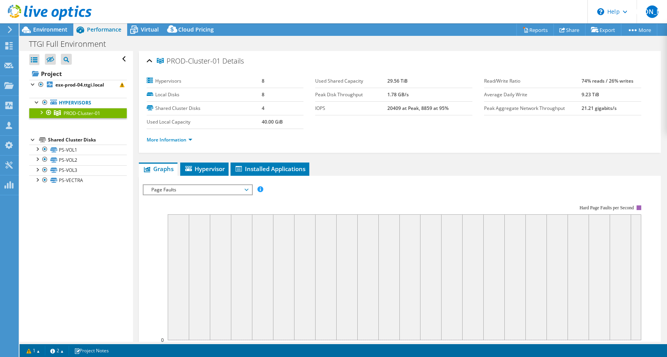
click at [218, 187] on span "Page Faults" at bounding box center [197, 189] width 100 height 9
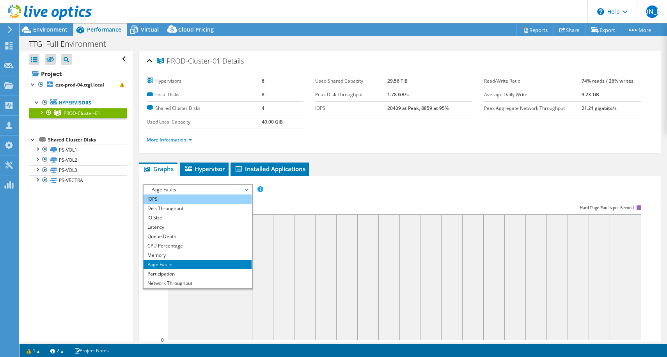
click at [226, 199] on li "IOPS" at bounding box center [198, 199] width 108 height 9
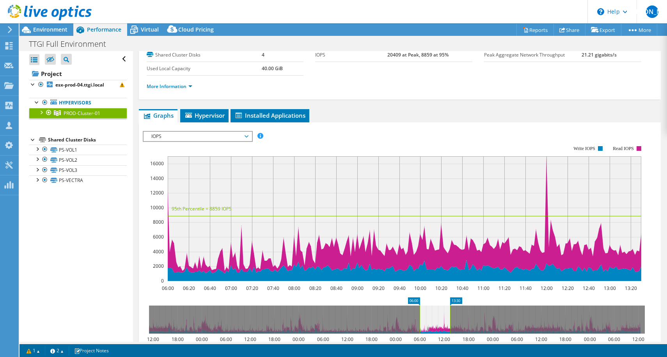
scroll to position [76, 0]
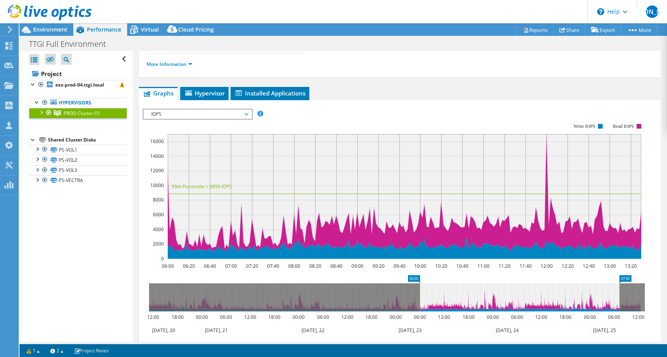
drag, startPoint x: 452, startPoint y: 277, endPoint x: 622, endPoint y: 295, distance: 171.2
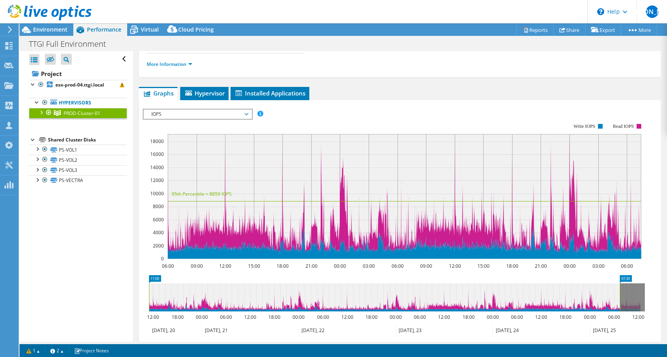
drag, startPoint x: 409, startPoint y: 281, endPoint x: 133, endPoint y: 278, distance: 275.9
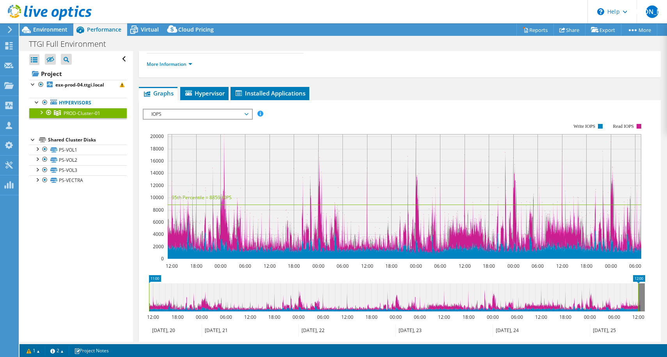
drag, startPoint x: 621, startPoint y: 276, endPoint x: 594, endPoint y: 274, distance: 27.4
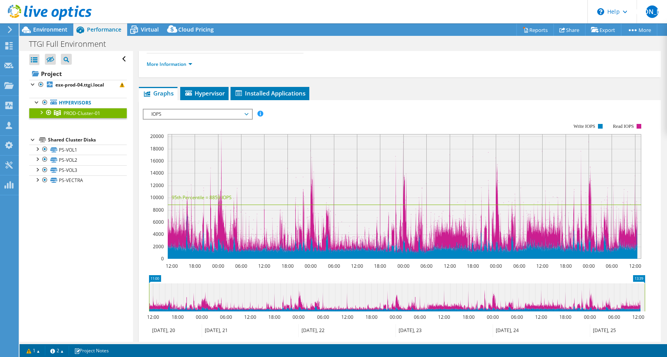
click at [406, 96] on ul "Graphs Servers Inventory Hypervisor Disks Cluster Disks Installed Applications" at bounding box center [400, 93] width 522 height 13
click at [144, 31] on span "Virtual" at bounding box center [150, 29] width 18 height 7
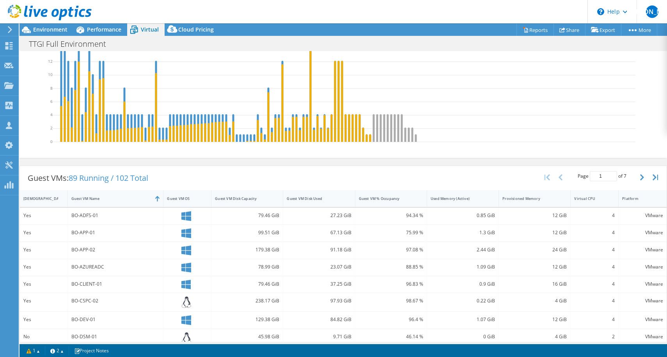
scroll to position [233, 0]
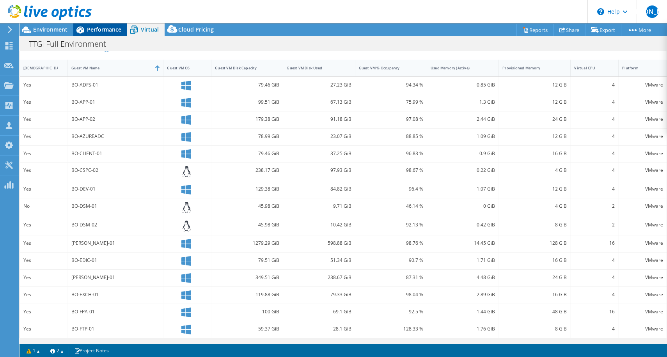
click at [101, 26] on span "Performance" at bounding box center [104, 29] width 34 height 7
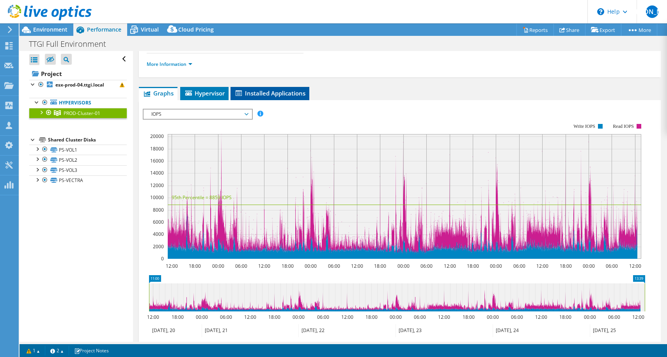
click at [285, 94] on span "Installed Applications" at bounding box center [270, 93] width 71 height 8
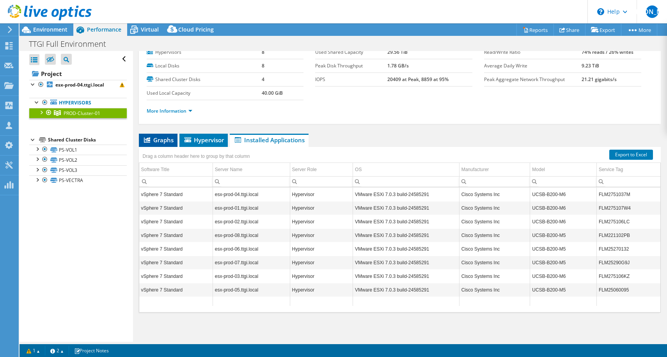
click at [161, 144] on li "Graphs" at bounding box center [158, 140] width 39 height 13
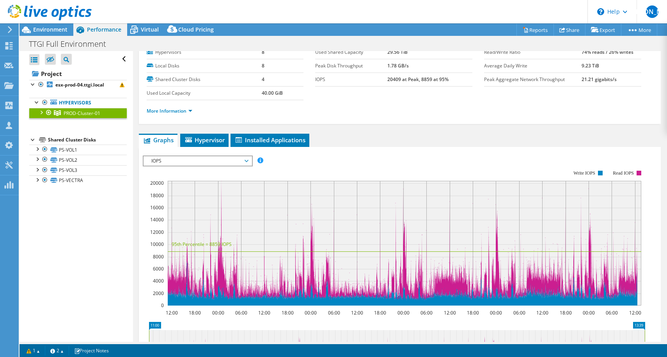
scroll to position [76, 0]
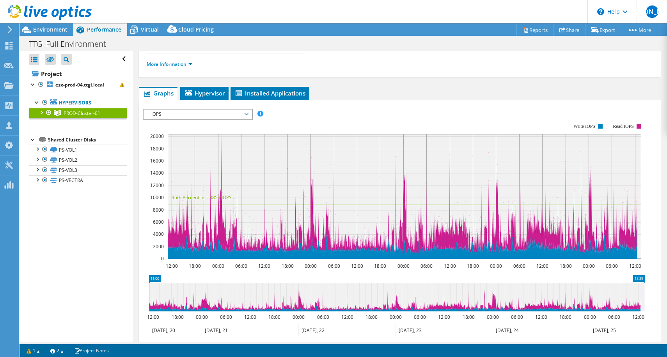
click at [302, 100] on div "IOPS Disk Throughput IO Size Latency Queue Depth CPU Percentage Memory Page Fau…" at bounding box center [400, 237] width 515 height 275
click at [292, 91] on span "Installed Applications" at bounding box center [270, 93] width 71 height 8
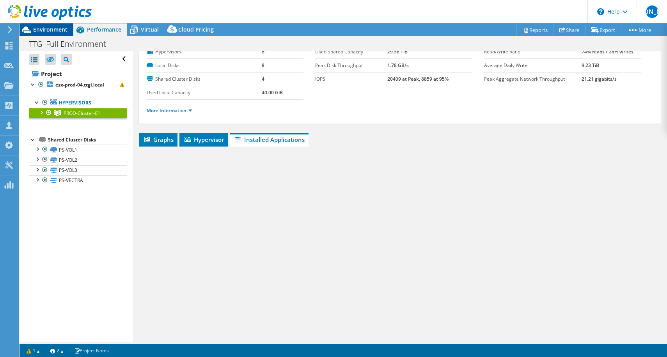
scroll to position [29, 0]
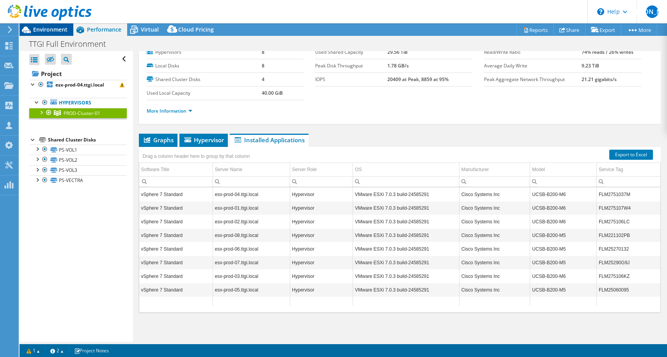
click at [64, 28] on span "Environment" at bounding box center [50, 29] width 34 height 7
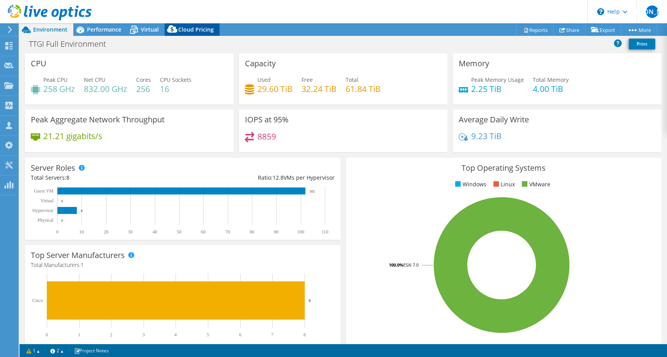
click at [191, 29] on span "Cloud Pricing" at bounding box center [196, 29] width 36 height 7
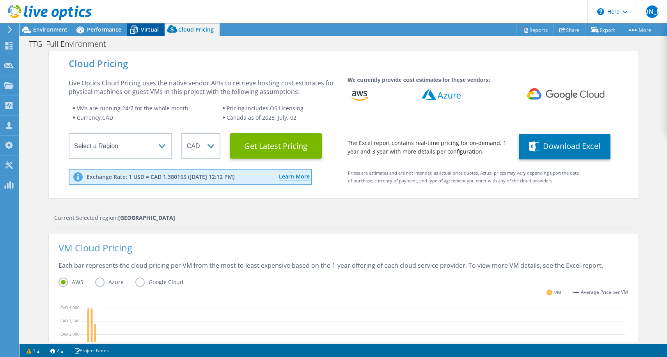
click at [160, 31] on div "Virtual" at bounding box center [145, 29] width 37 height 12
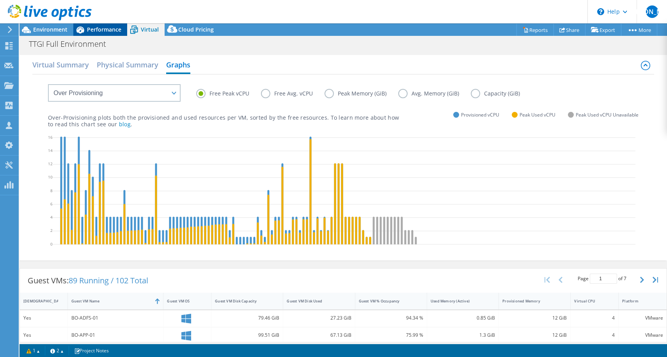
click at [91, 31] on span "Performance" at bounding box center [104, 29] width 34 height 7
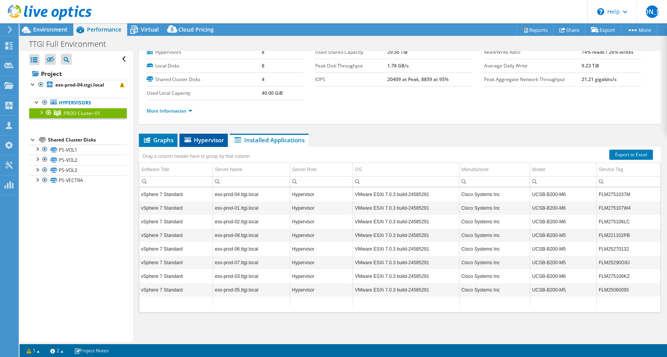
click at [204, 144] on li "Hypervisor" at bounding box center [203, 140] width 48 height 13
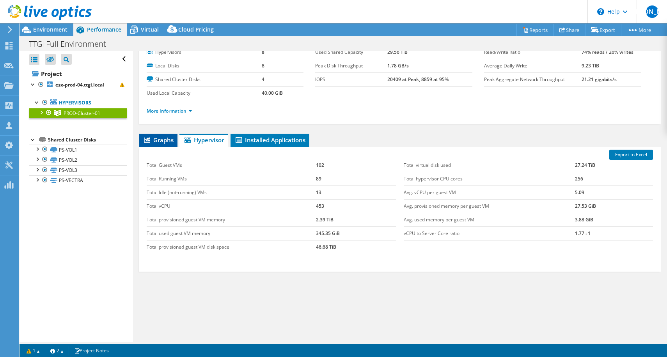
click at [163, 139] on span "Graphs" at bounding box center [158, 140] width 31 height 8
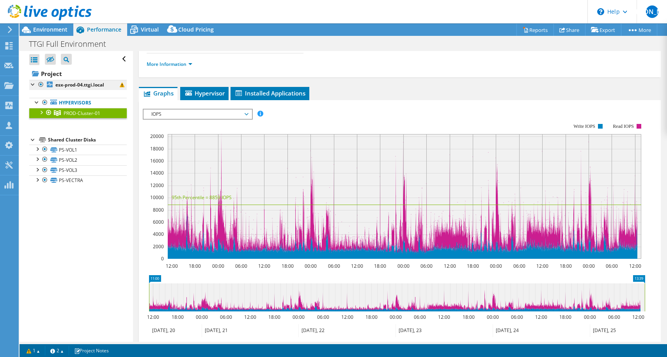
drag, startPoint x: 69, startPoint y: 102, endPoint x: 78, endPoint y: 85, distance: 18.7
click at [69, 101] on link "Hypervisors" at bounding box center [78, 103] width 98 height 10
click at [78, 85] on b "esx-prod-04.ttgi.local" at bounding box center [79, 85] width 49 height 7
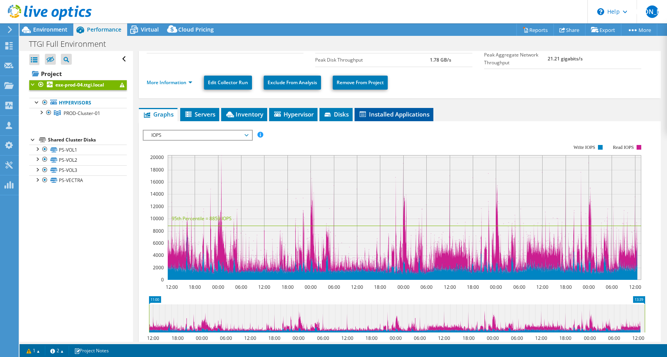
click at [383, 115] on span "Installed Applications" at bounding box center [394, 114] width 71 height 8
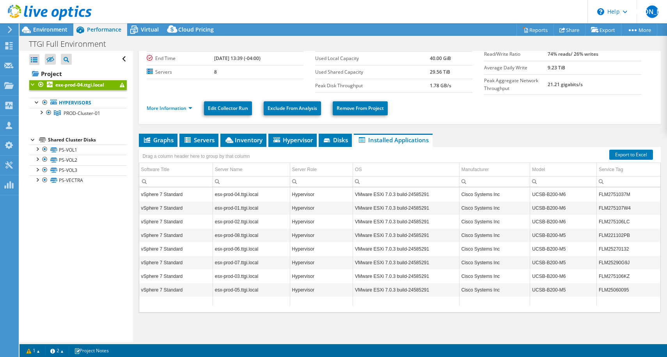
click at [230, 197] on td "esx-prod-04.ttgi.local" at bounding box center [251, 195] width 77 height 14
click at [446, 215] on td "VMware ESXi 7.0.3 build-24585291" at bounding box center [406, 222] width 107 height 14
click at [251, 139] on span "Inventory" at bounding box center [243, 140] width 38 height 8
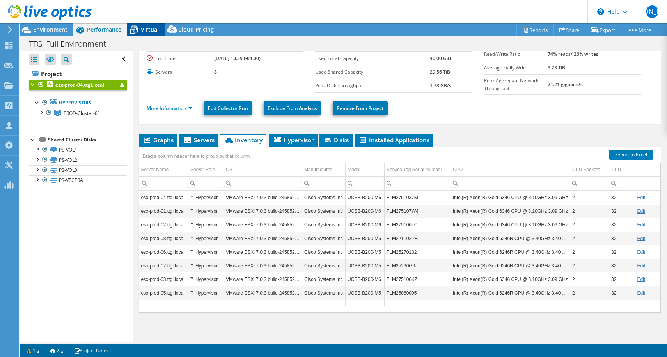
click at [151, 30] on span "Virtual" at bounding box center [150, 29] width 18 height 7
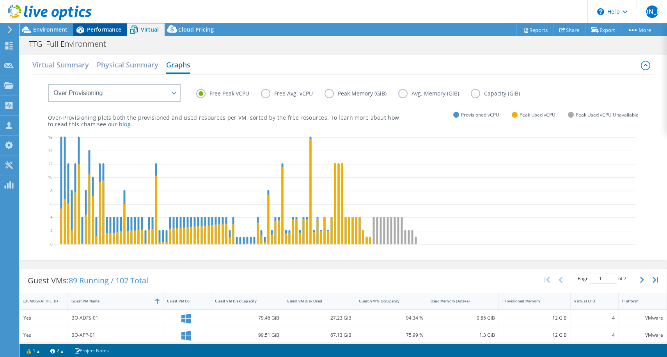
click at [109, 29] on span "Performance" at bounding box center [104, 29] width 34 height 7
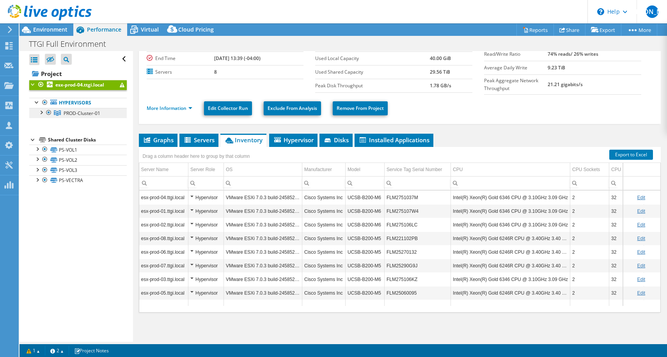
click at [74, 113] on span "PROD-Cluster-01" at bounding box center [82, 113] width 37 height 7
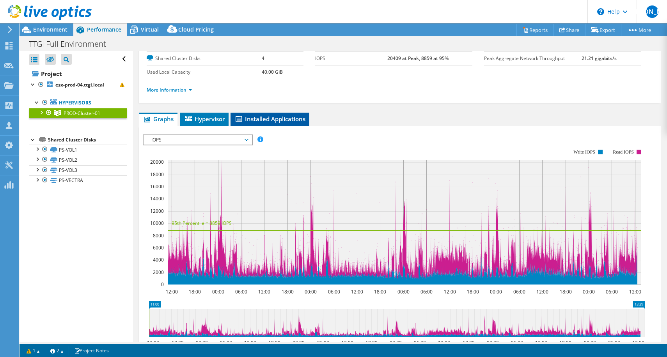
click at [275, 117] on span "Installed Applications" at bounding box center [270, 119] width 71 height 8
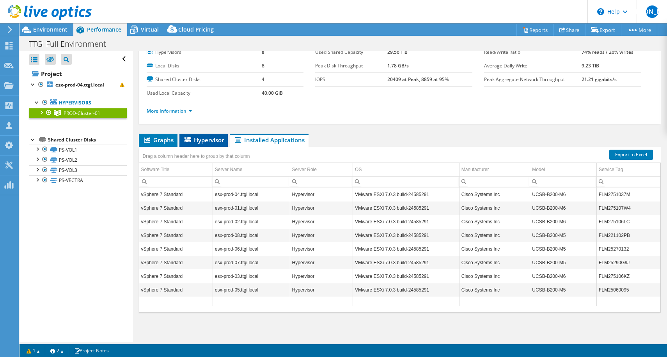
click at [192, 136] on span "Hypervisor" at bounding box center [203, 140] width 41 height 8
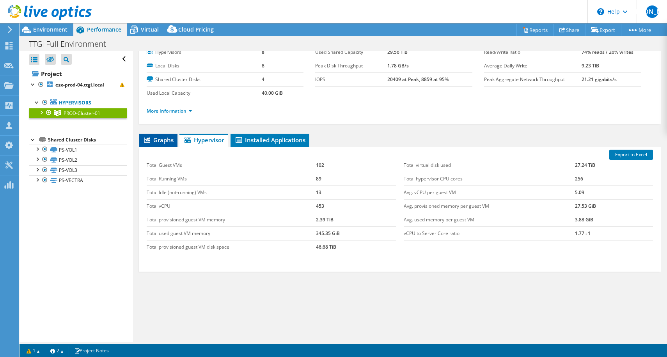
click at [170, 144] on li "Graphs" at bounding box center [158, 140] width 39 height 13
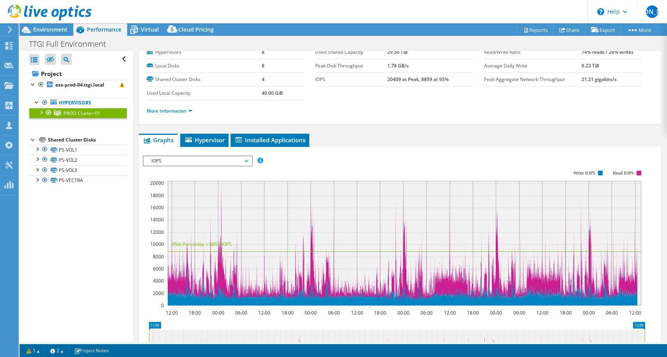
scroll to position [50, 0]
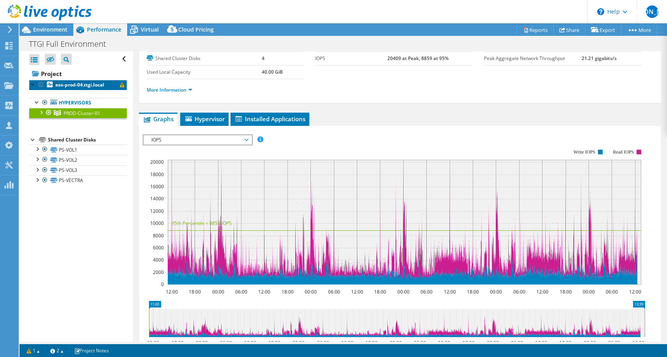
click at [67, 87] on b "esx-prod-04.ttgi.local" at bounding box center [79, 85] width 49 height 7
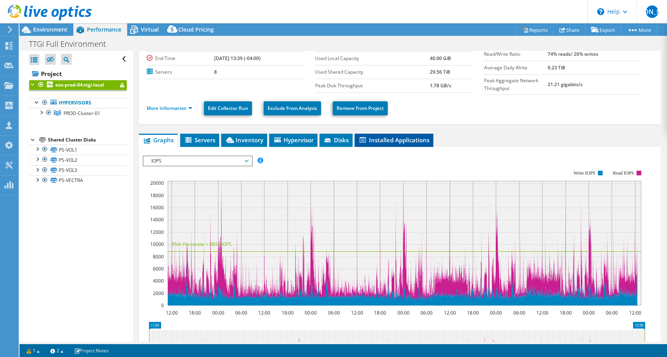
click at [384, 138] on span "Installed Applications" at bounding box center [394, 140] width 71 height 8
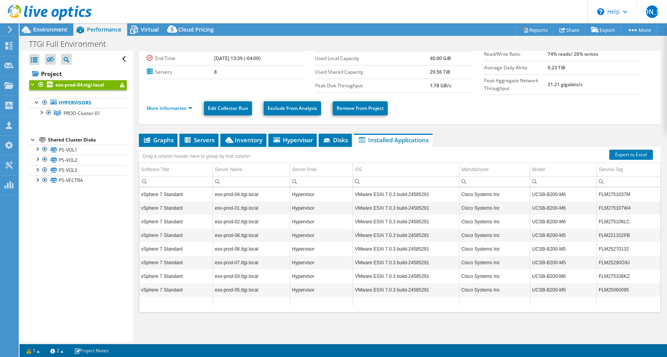
click at [178, 197] on td "vSphere 7 Standard" at bounding box center [176, 195] width 74 height 14
click at [318, 145] on ul "Graphs Servers Inventory Hypervisor Disks Cluster Disks Installed Applications" at bounding box center [400, 140] width 522 height 13
click at [342, 141] on span "Disks" at bounding box center [335, 140] width 25 height 8
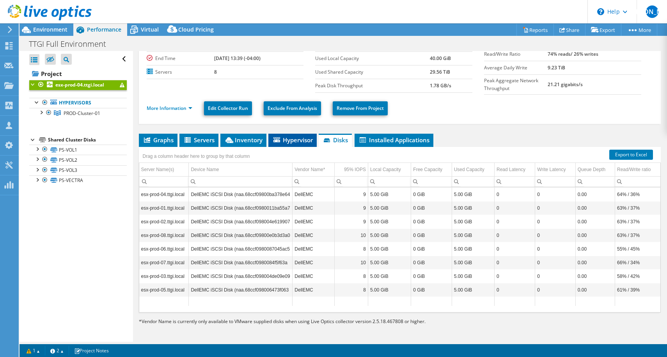
click at [300, 142] on span "Hypervisor" at bounding box center [292, 140] width 41 height 8
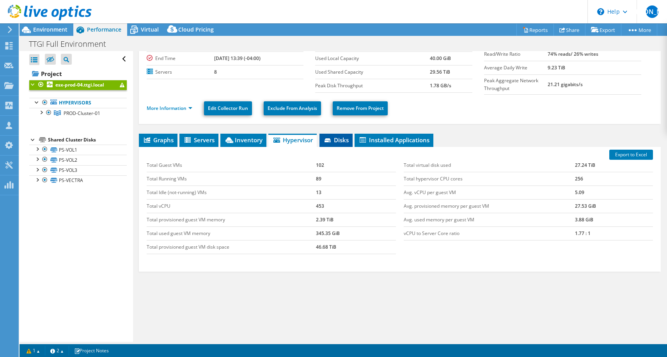
click at [345, 141] on span "Disks" at bounding box center [335, 140] width 25 height 8
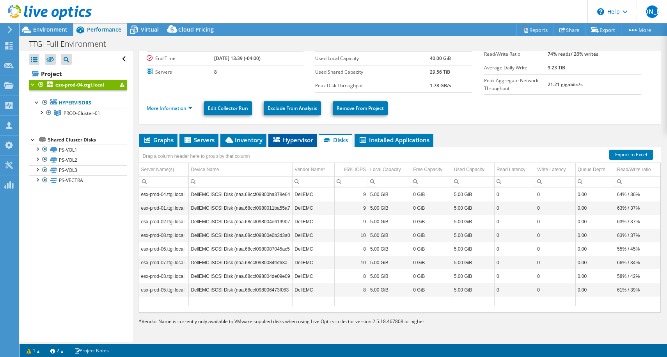
click at [299, 136] on span "Hypervisor" at bounding box center [292, 140] width 41 height 8
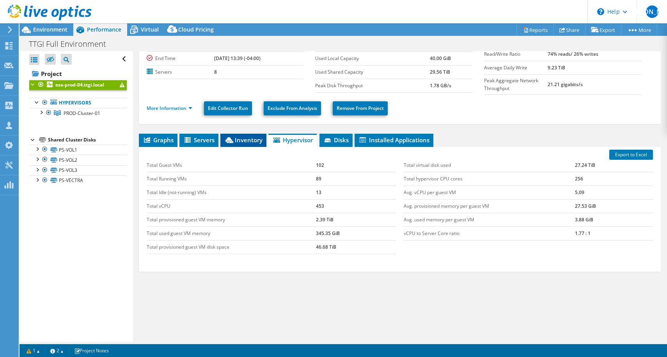
click at [251, 136] on span "Inventory" at bounding box center [243, 140] width 38 height 8
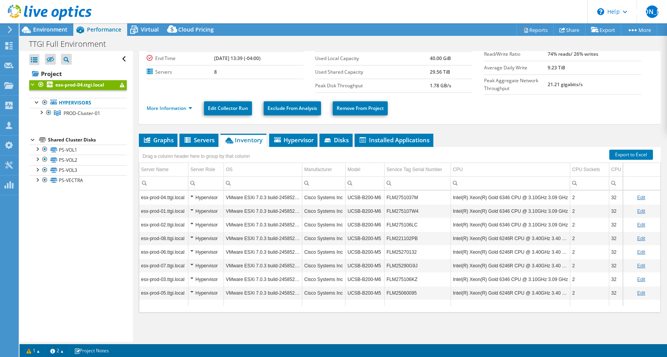
drag, startPoint x: 384, startPoint y: 311, endPoint x: 493, endPoint y: 311, distance: 108.9
click at [493, 311] on div "esx-prod-04.ttgi.local Hypervisor VMware ESXi 7.0.3 build-24585291 Cisco System…" at bounding box center [400, 252] width 522 height 122
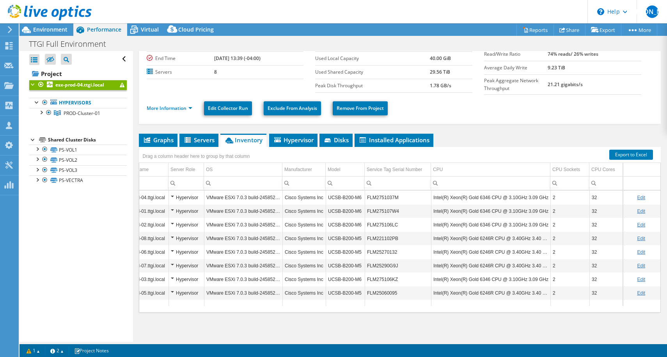
scroll to position [0, 0]
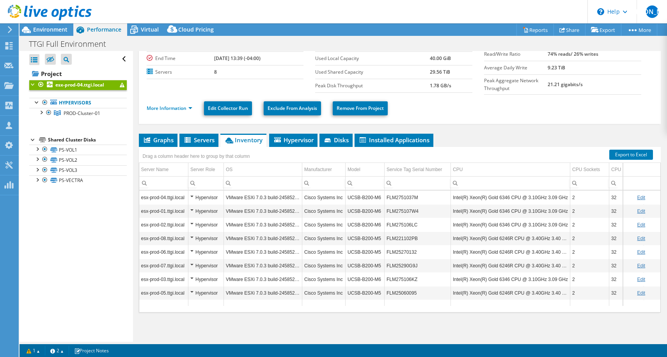
click at [192, 197] on div "Hypervisor" at bounding box center [205, 197] width 31 height 9
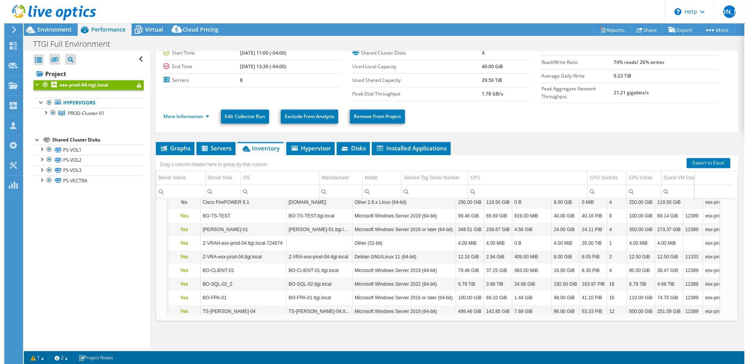
scroll to position [41, 0]
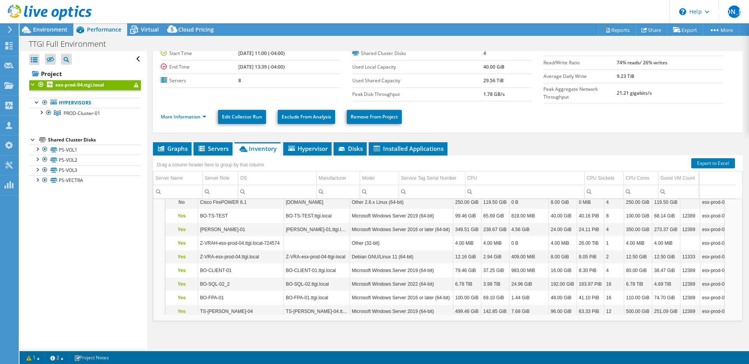
click at [231, 281] on td "BO-SQL-02_2" at bounding box center [241, 285] width 86 height 14
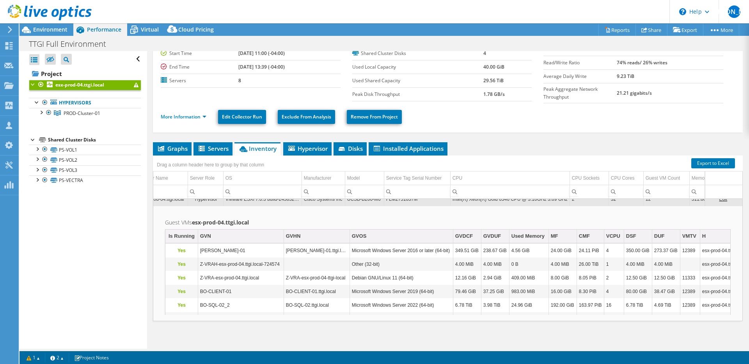
scroll to position [0, 34]
drag, startPoint x: 259, startPoint y: 145, endPoint x: 257, endPoint y: 152, distance: 7.9
click at [259, 145] on span "Inventory" at bounding box center [257, 149] width 38 height 8
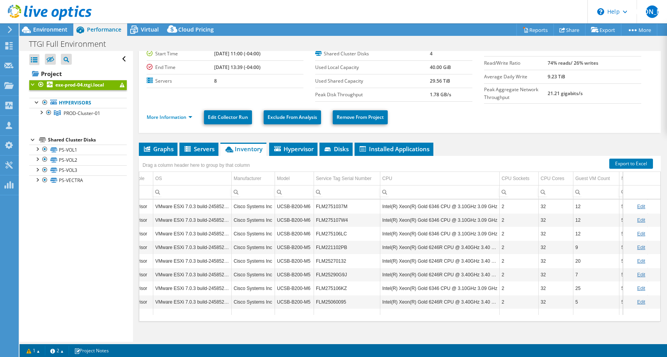
scroll to position [0, 72]
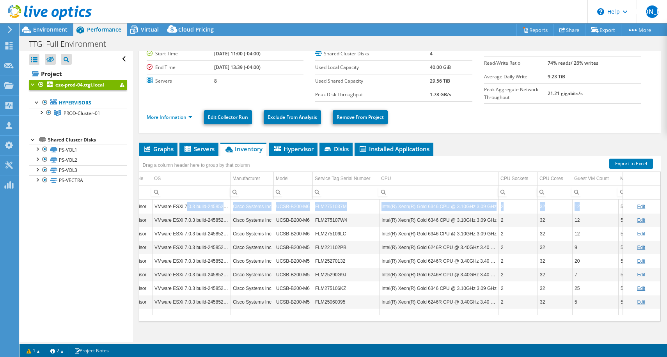
drag, startPoint x: 586, startPoint y: 205, endPoint x: 185, endPoint y: 206, distance: 400.7
click at [185, 204] on tr "esx-prod-04.ttgi.local Hypervisor VMware ESXi 7.0.3 build-24585291 Cisco System…" at bounding box center [376, 207] width 617 height 14
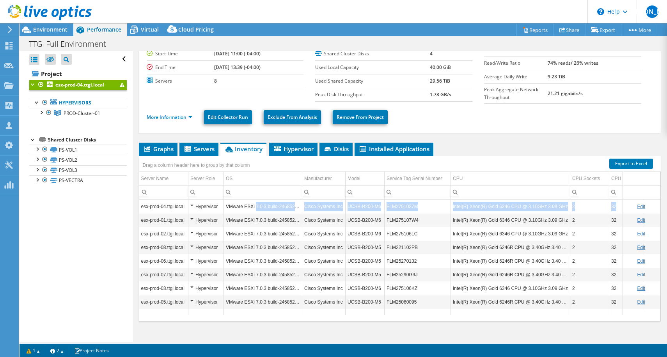
scroll to position [0, 72]
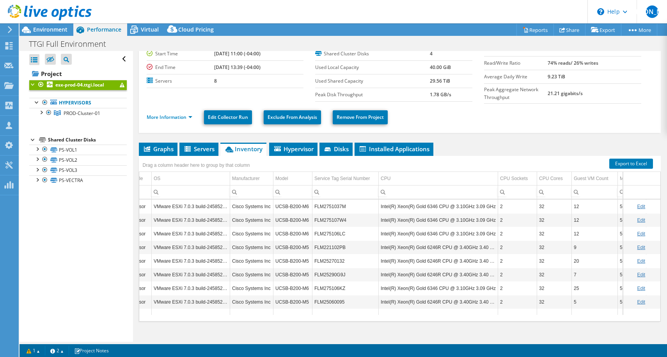
drag, startPoint x: 572, startPoint y: 301, endPoint x: 562, endPoint y: 301, distance: 10.1
click at [562, 301] on tr "esx-prod-05.ttgi.local Hypervisor VMware ESXi 7.0.3 build-24585291 Cisco System…" at bounding box center [375, 302] width 617 height 14
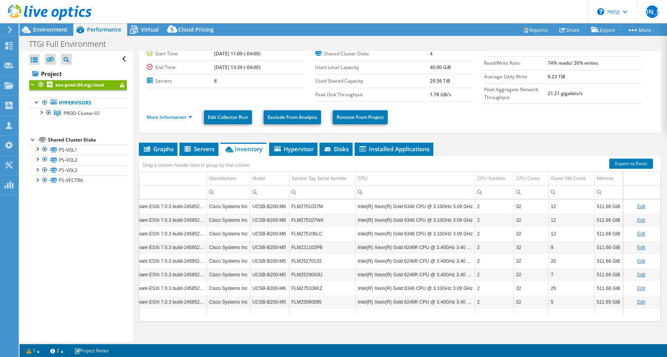
scroll to position [0, 95]
